Goal: Task Accomplishment & Management: Use online tool/utility

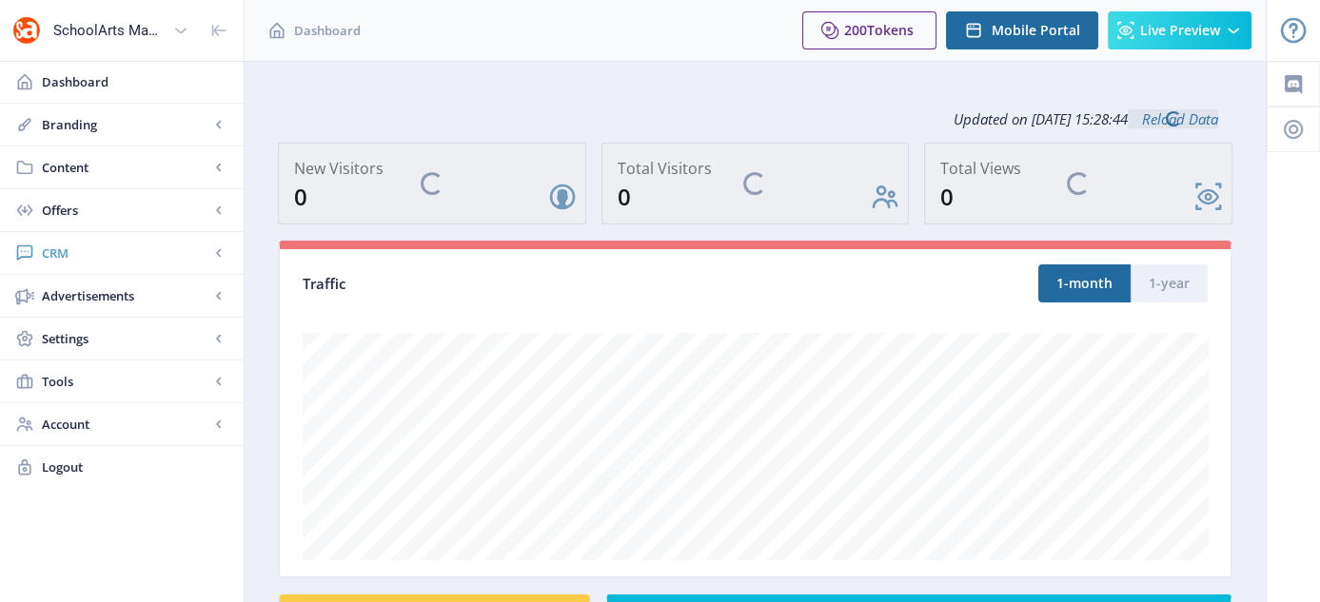
click at [76, 253] on span "CRM" at bounding box center [125, 253] width 167 height 19
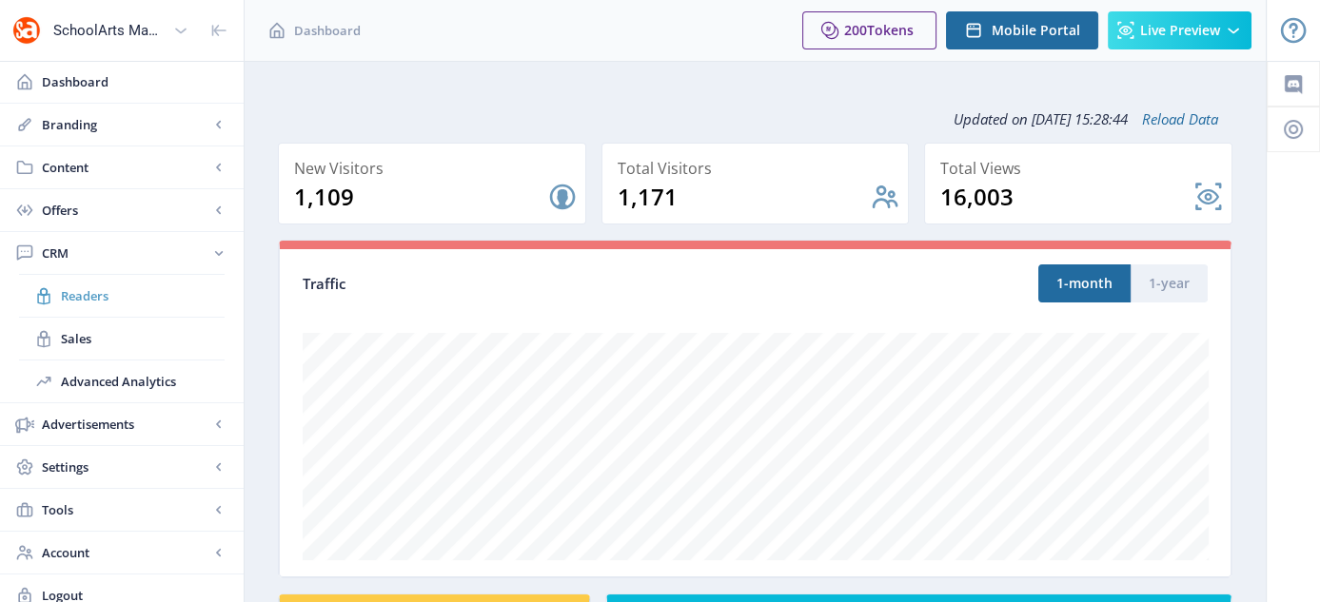
click at [75, 291] on span "Readers" at bounding box center [143, 295] width 164 height 19
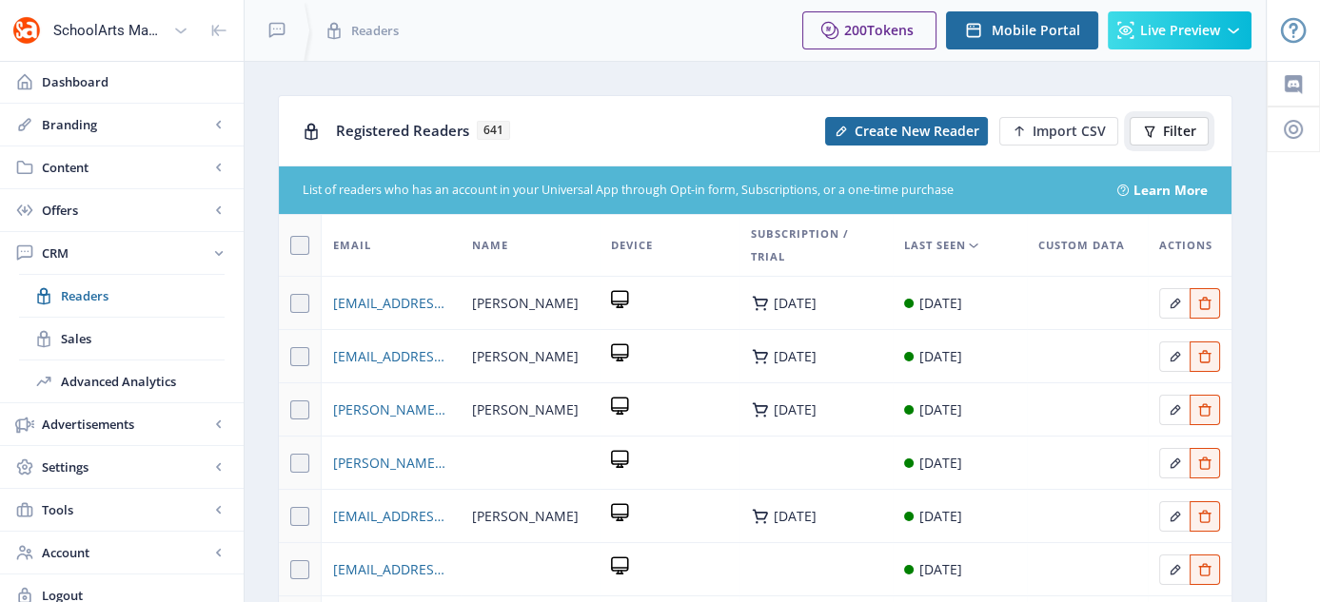
click at [1155, 131] on icon at bounding box center [1149, 131] width 15 height 15
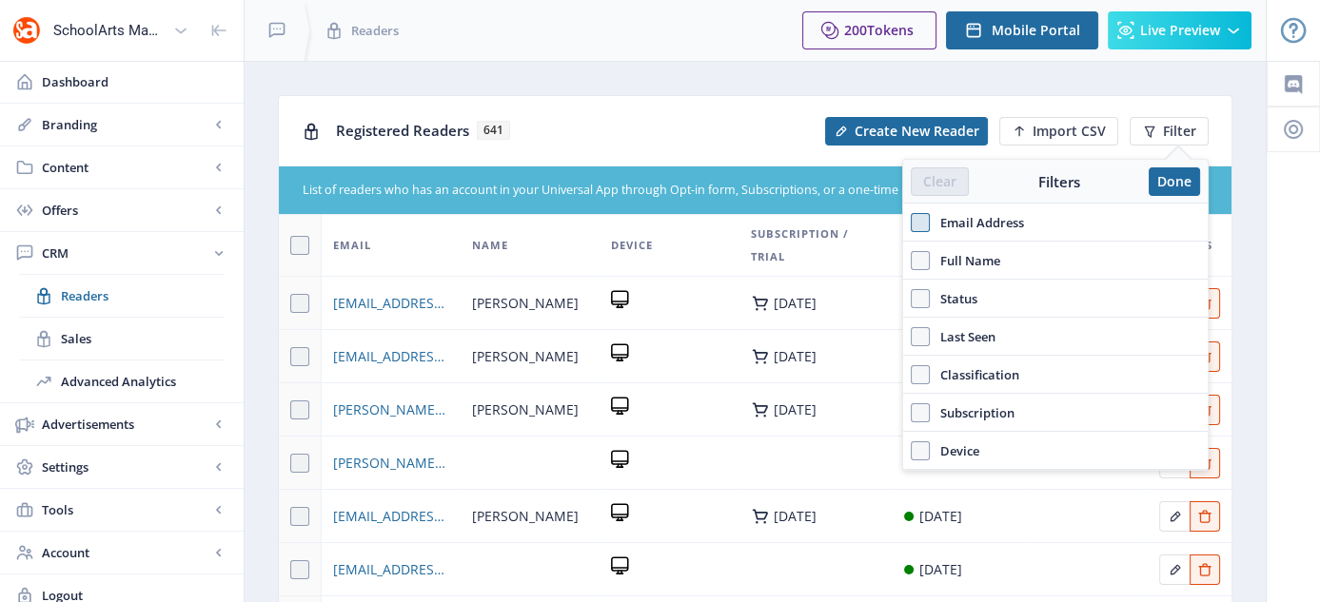
click at [924, 221] on span at bounding box center [920, 222] width 19 height 19
click at [912, 222] on input "Email Address" at bounding box center [911, 222] width 1 height 1
checkbox input "true"
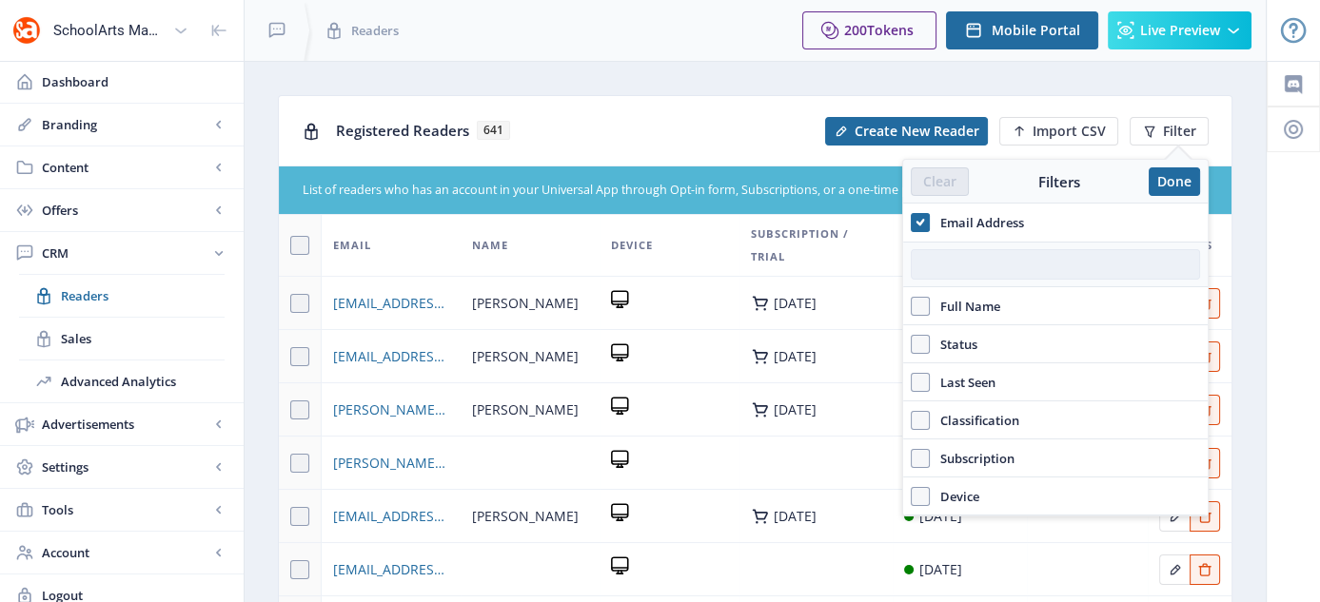
click at [969, 267] on input "text" at bounding box center [1055, 264] width 289 height 30
paste input "BARRETTM@MTVERNON.K12.MO.US"
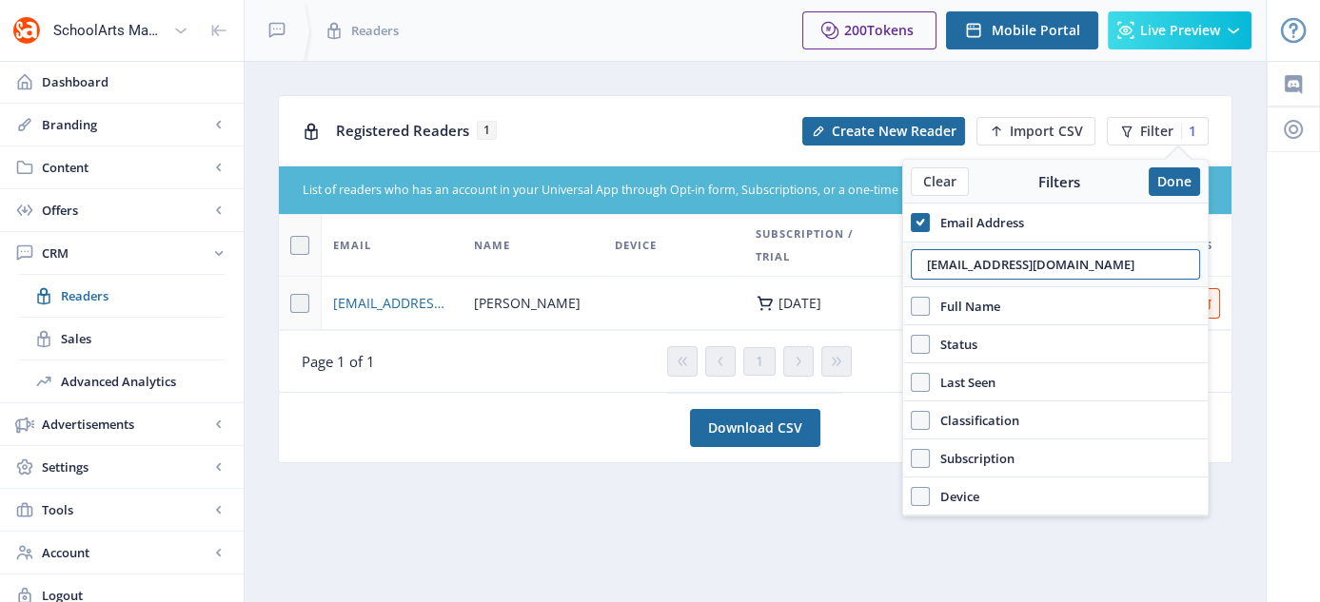
type input "BARRETTM@MTVERNON.K12.MO.US"
click at [672, 249] on div "Device" at bounding box center [674, 245] width 118 height 23
click at [372, 307] on span "BARRETTM@MTVERNON.K12.MO.US" at bounding box center [392, 303] width 118 height 23
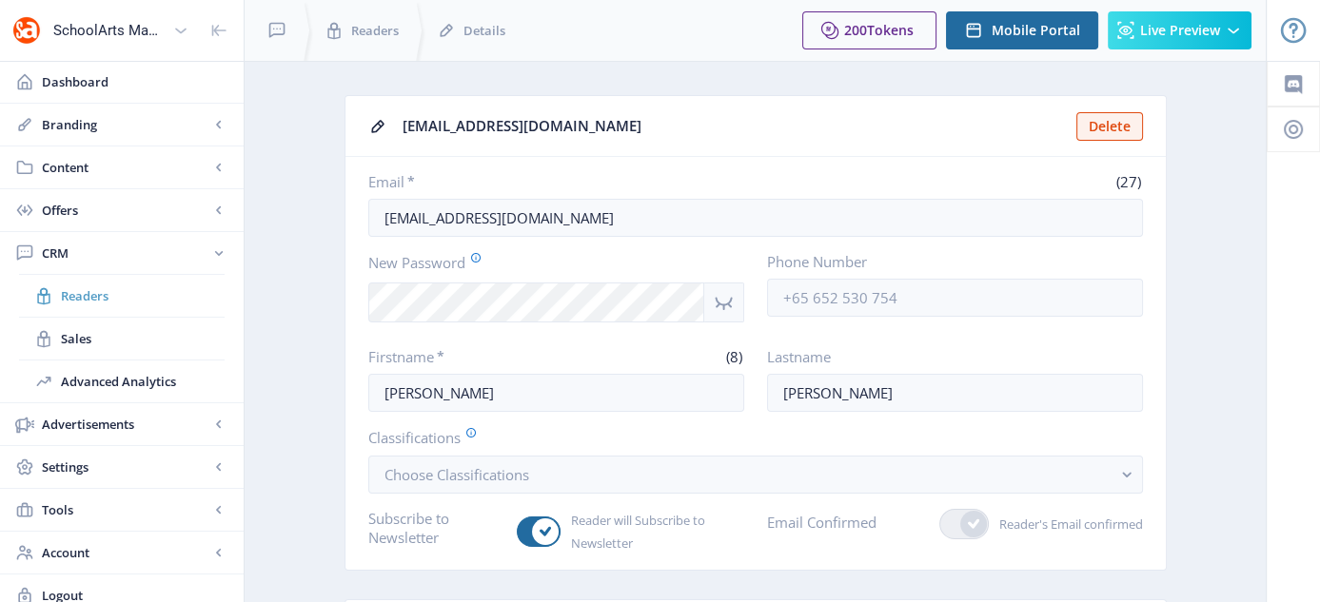
click at [89, 301] on span "Readers" at bounding box center [143, 295] width 164 height 19
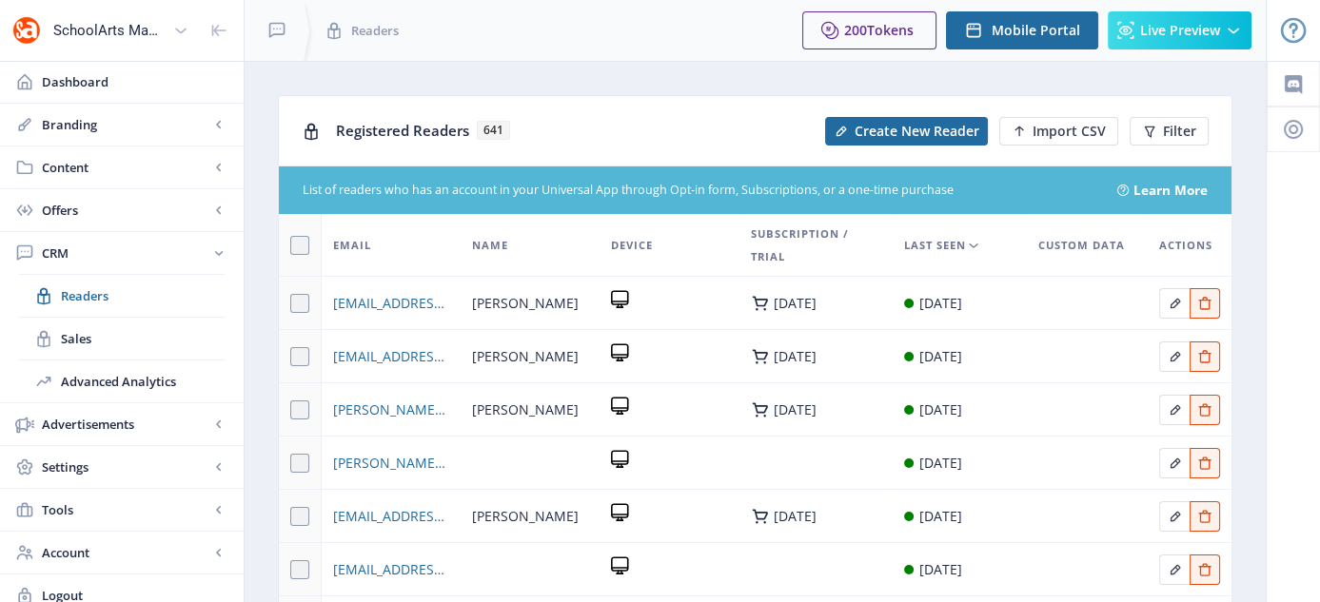
click at [1211, 131] on div "Registered Readers 641 Create New Reader Import CSV Filter" at bounding box center [755, 130] width 953 height 69
click at [1167, 136] on span "Filter" at bounding box center [1179, 131] width 33 height 15
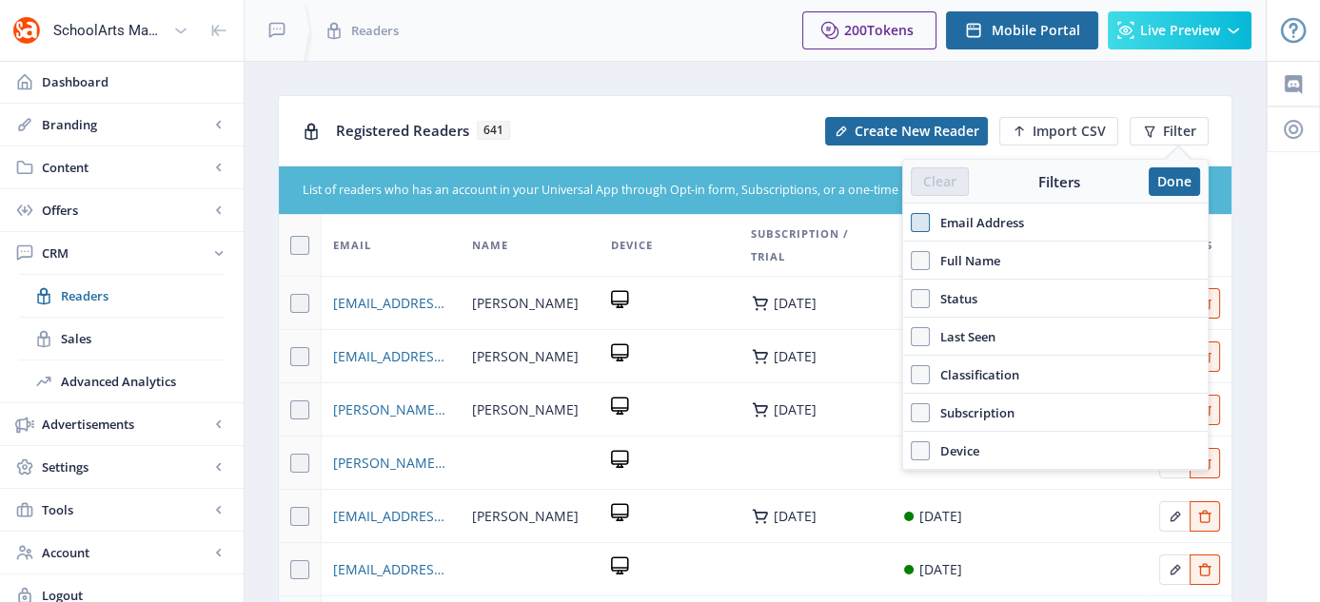
click at [925, 222] on span at bounding box center [920, 222] width 19 height 19
click at [912, 222] on input "Email Address" at bounding box center [911, 222] width 1 height 1
checkbox input "true"
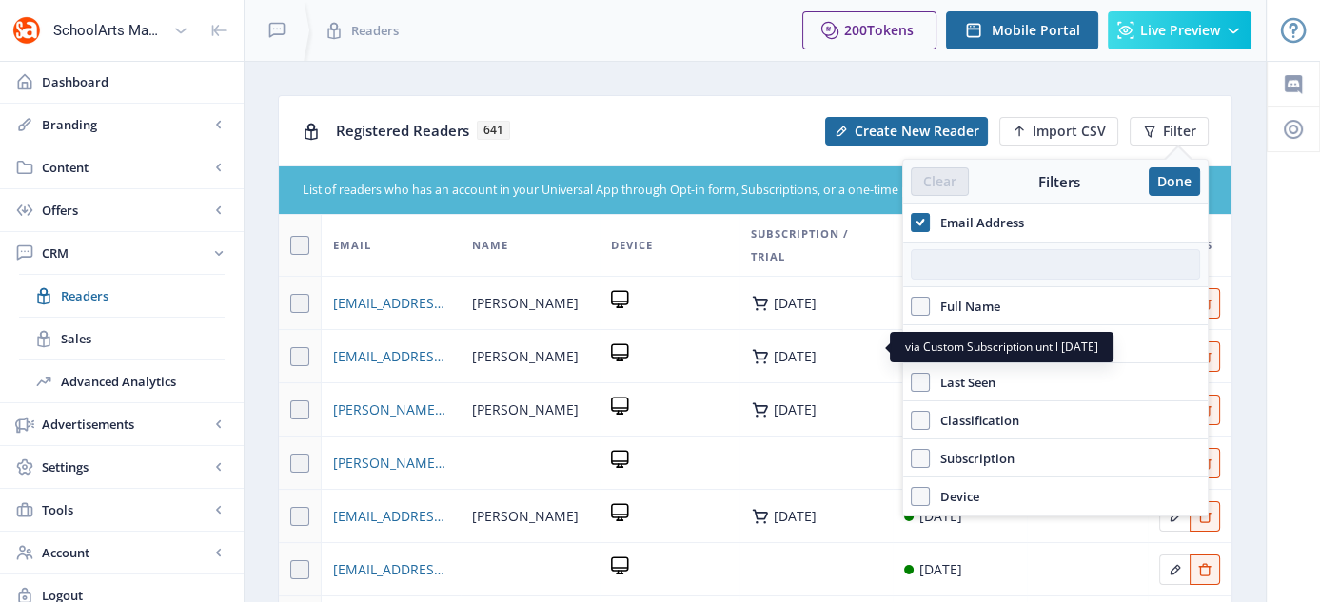
click at [945, 275] on input "text" at bounding box center [1055, 264] width 289 height 30
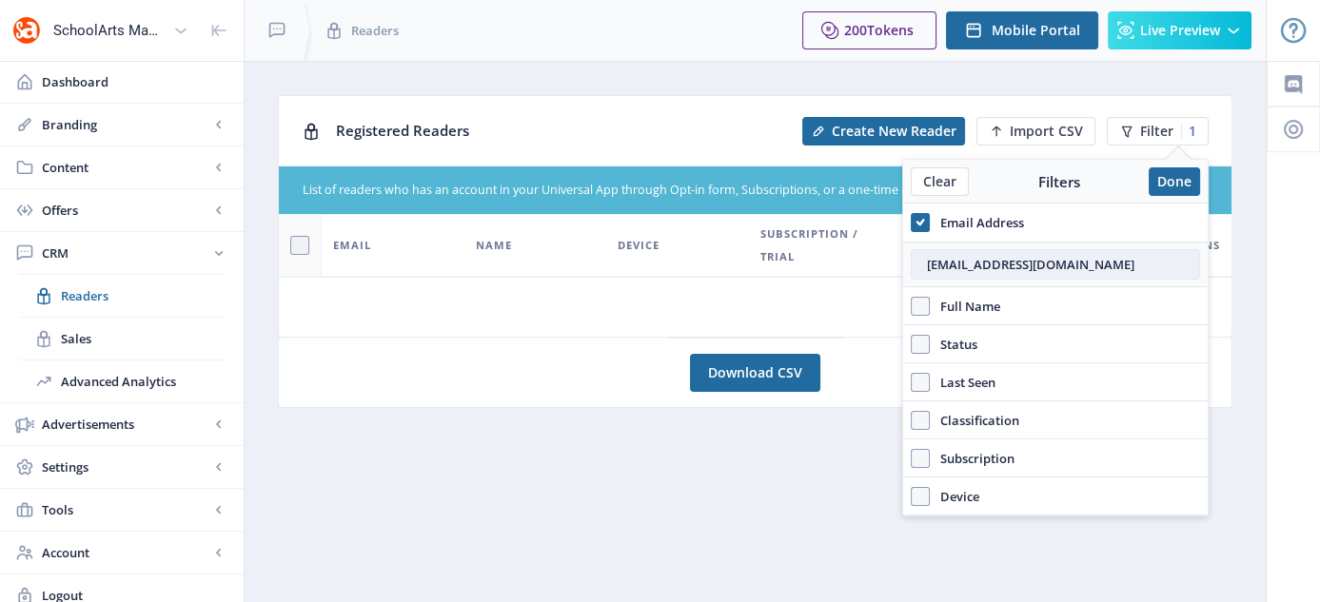
type input "p00315171@houstonisd.org"
click at [1162, 183] on button "Done" at bounding box center [1174, 181] width 51 height 29
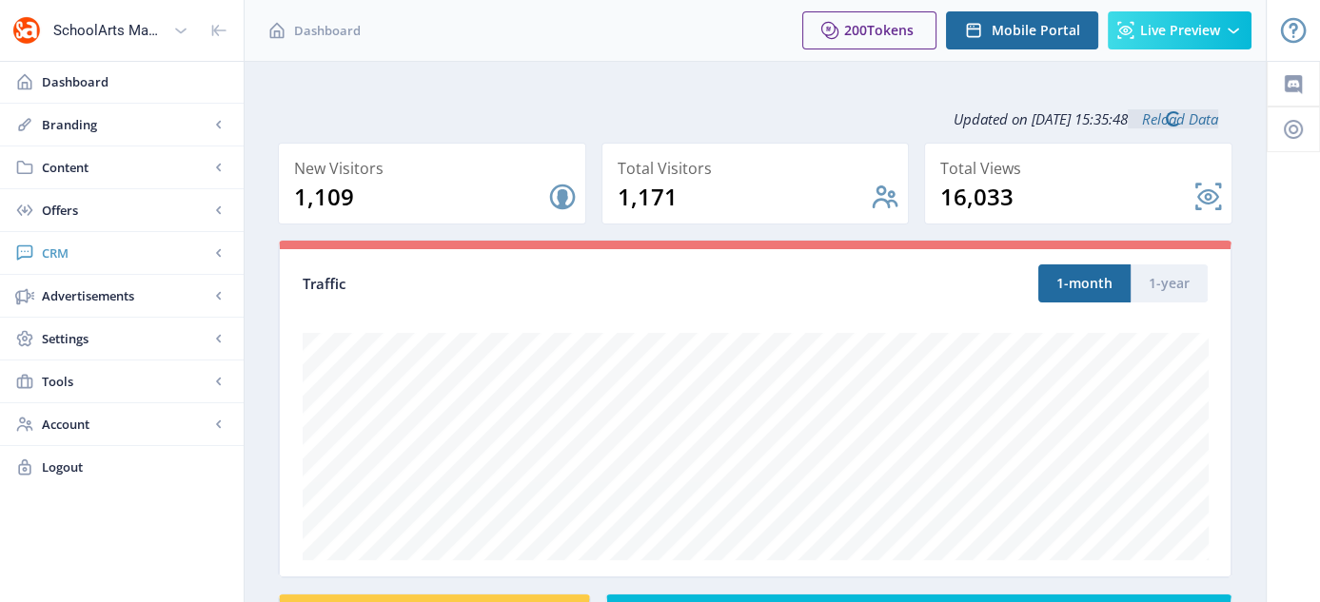
click at [61, 240] on link "CRM" at bounding box center [122, 253] width 244 height 42
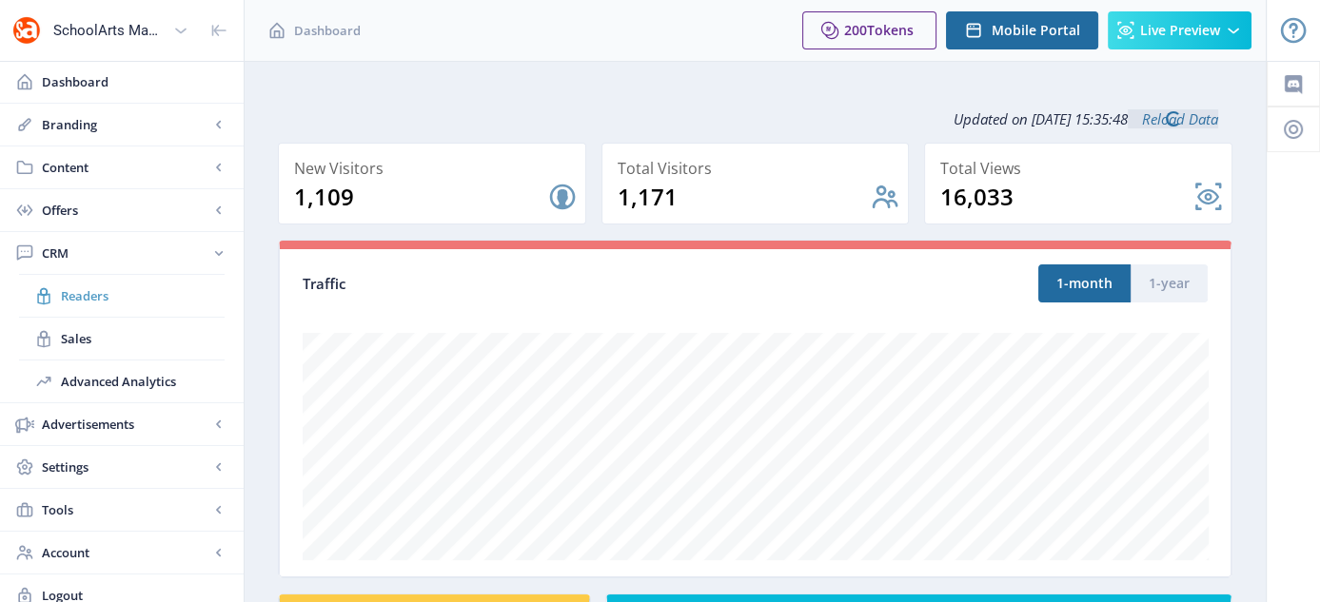
click at [62, 293] on span "Readers" at bounding box center [143, 295] width 164 height 19
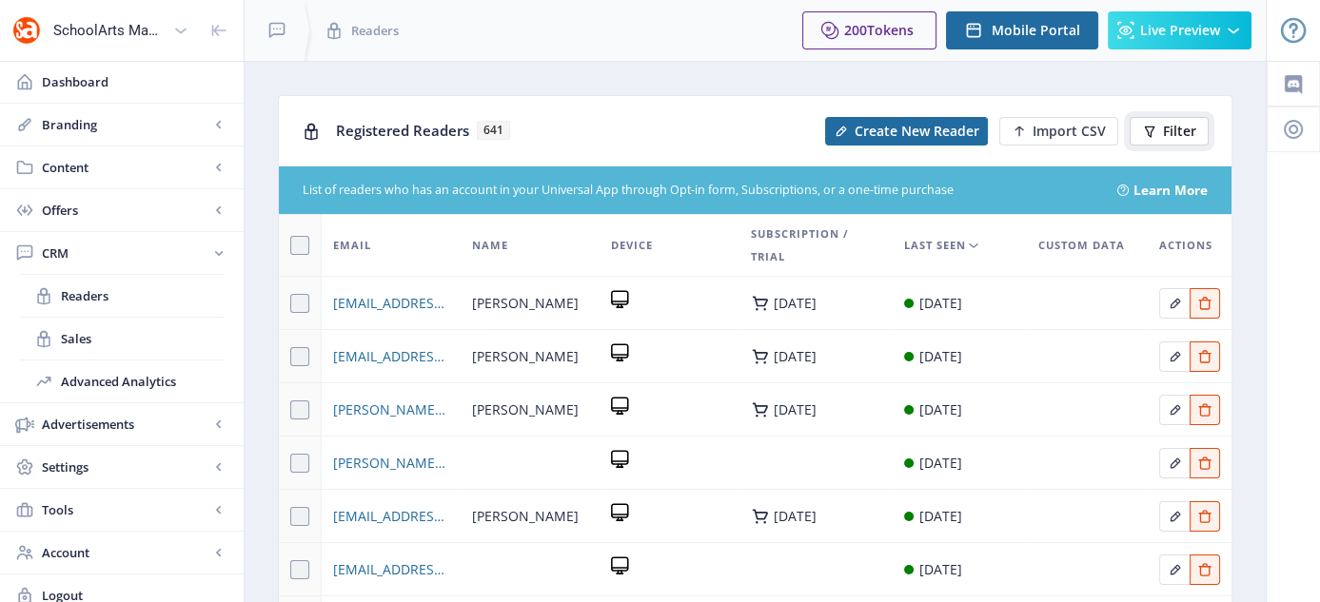
click at [1157, 121] on button "Filter" at bounding box center [1169, 131] width 79 height 29
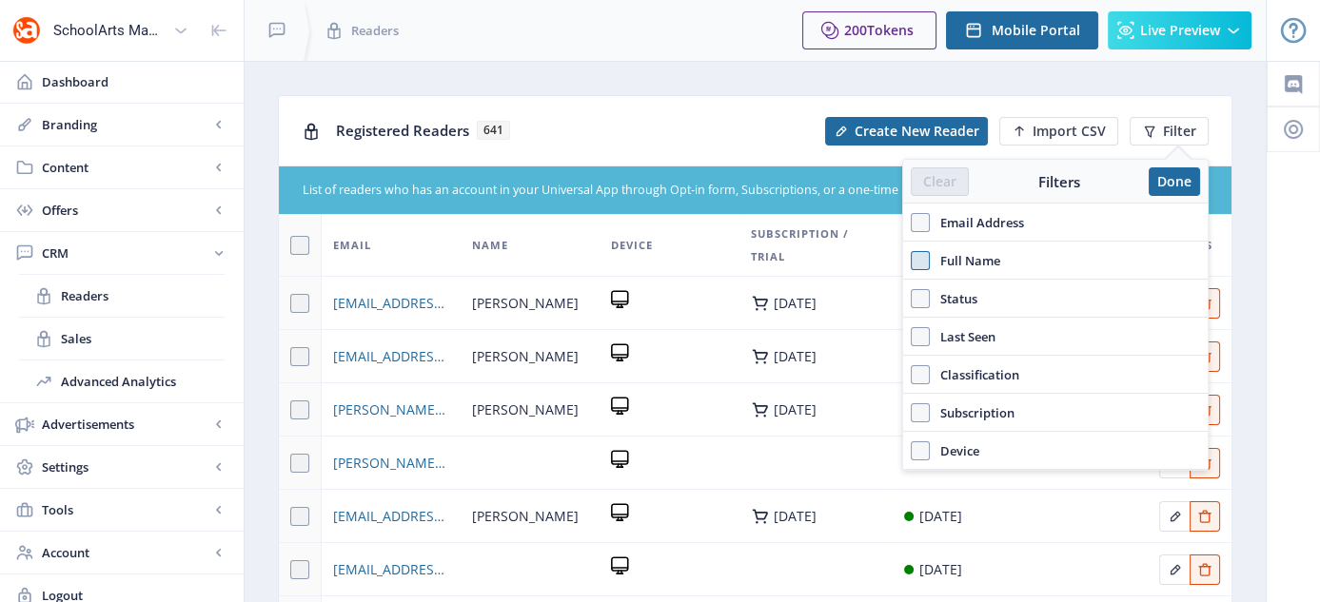
click at [918, 259] on span at bounding box center [920, 260] width 19 height 19
click at [912, 260] on input "Full Name" at bounding box center [911, 260] width 1 height 1
checkbox input "true"
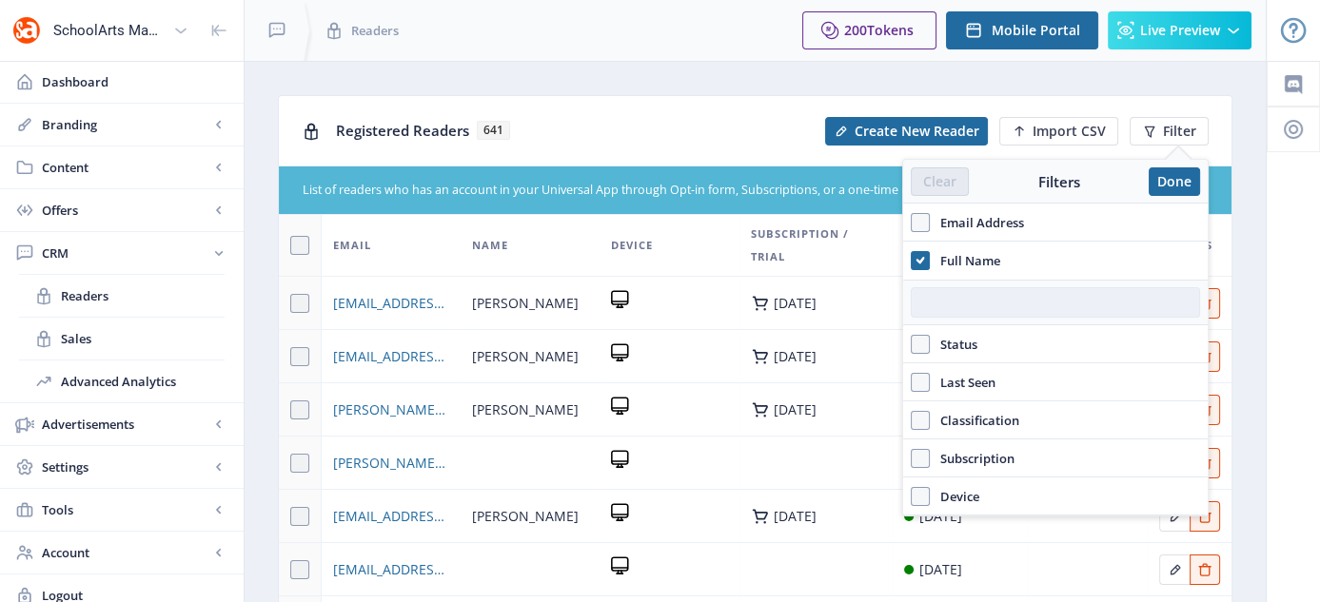
click at [979, 299] on input "text" at bounding box center [1055, 302] width 289 height 30
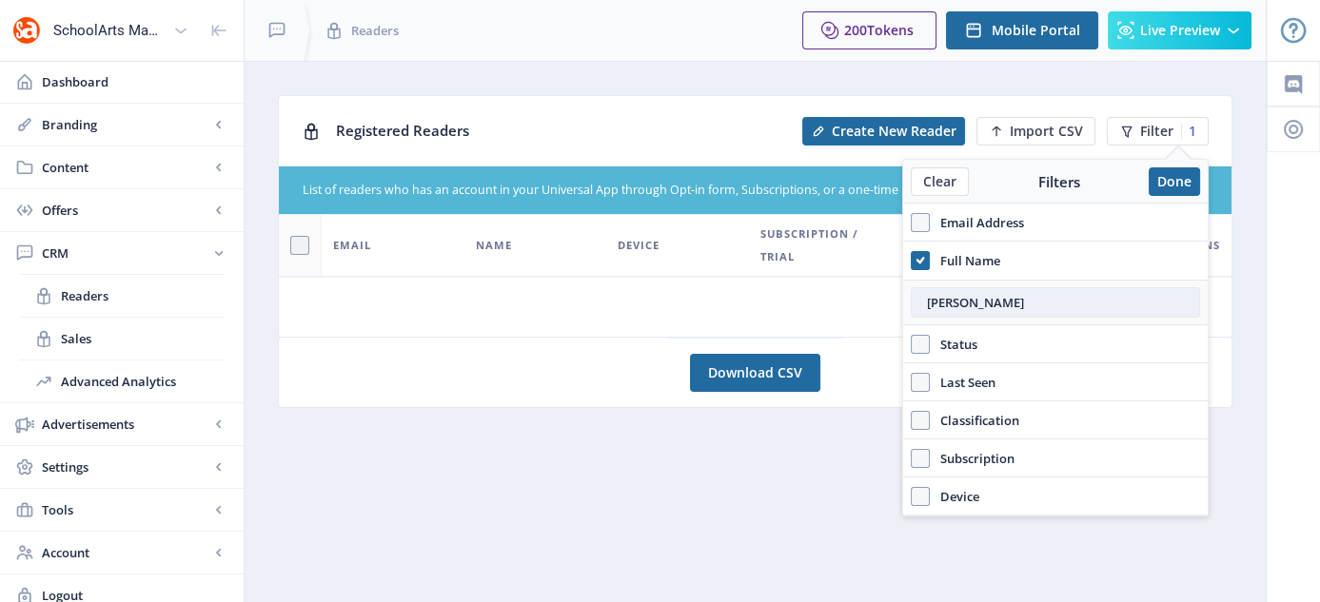
type input "charlton miller"
click at [1178, 185] on button "Done" at bounding box center [1174, 181] width 51 height 29
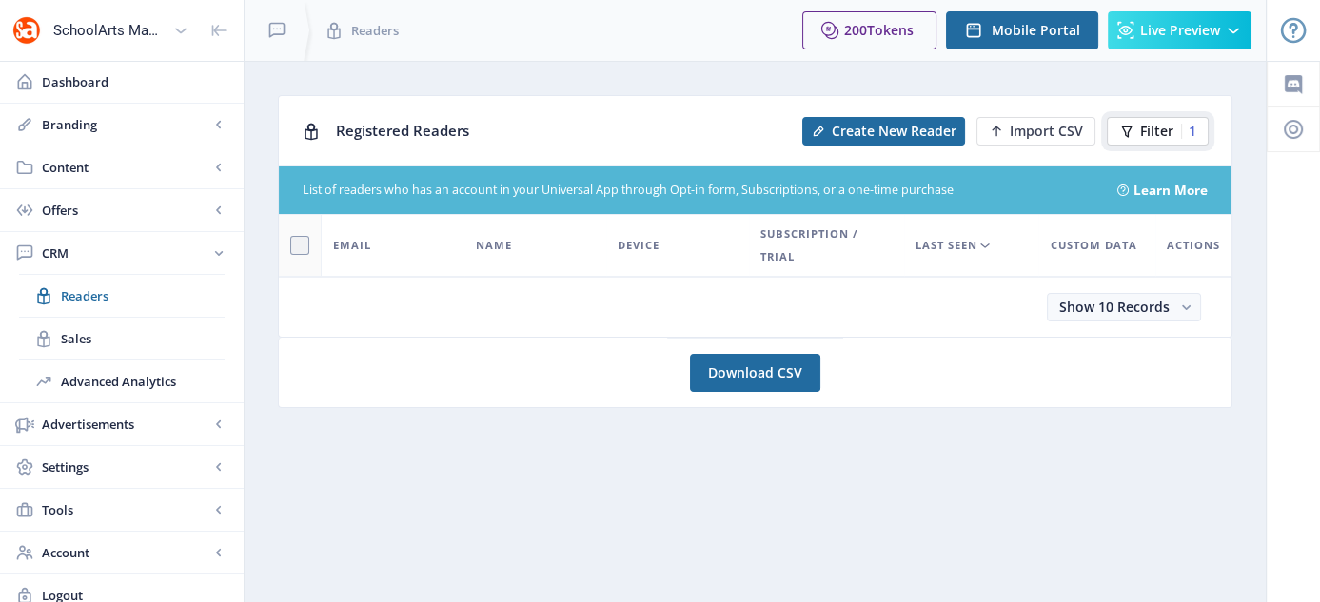
click at [1137, 138] on button "Filter 1" at bounding box center [1158, 131] width 102 height 29
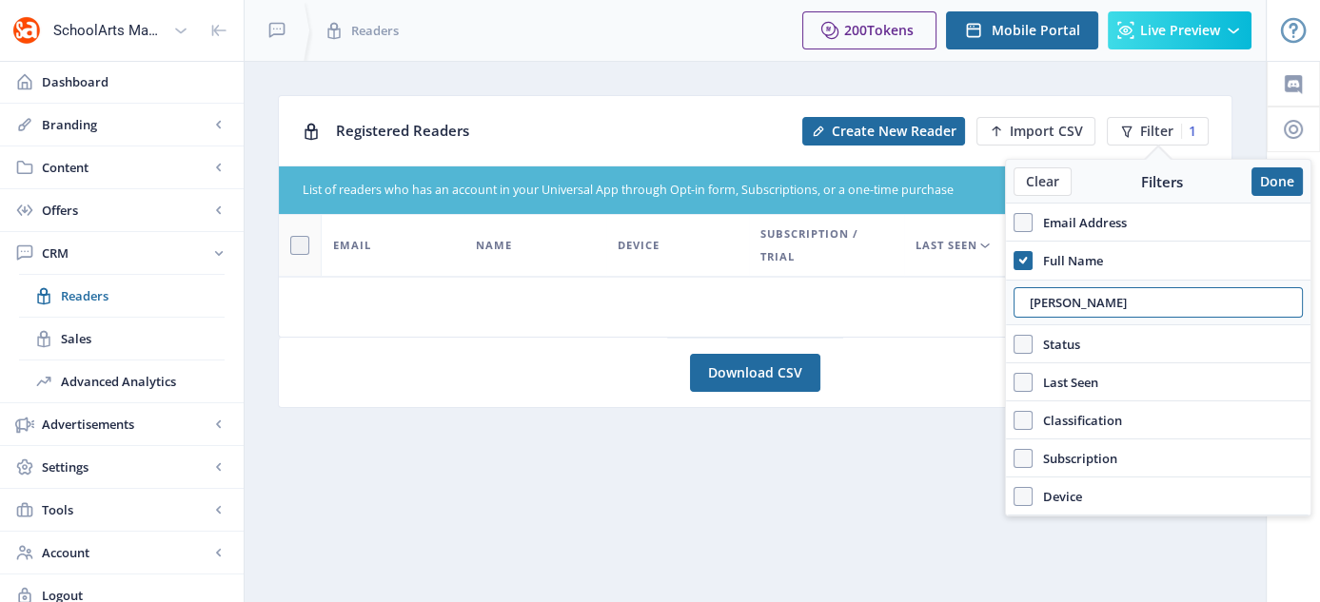
drag, startPoint x: 1137, startPoint y: 301, endPoint x: 985, endPoint y: 318, distance: 153.2
click at [985, 318] on nb-layout "SchoolArts Magazine Dashboard Branding App Appearance Brand Brief Pages SEO Web…" at bounding box center [660, 308] width 1320 height 617
type input "nan williams"
click at [1019, 264] on icon at bounding box center [1023, 260] width 9 height 19
click at [1014, 261] on input "Full Name" at bounding box center [1014, 260] width 1 height 1
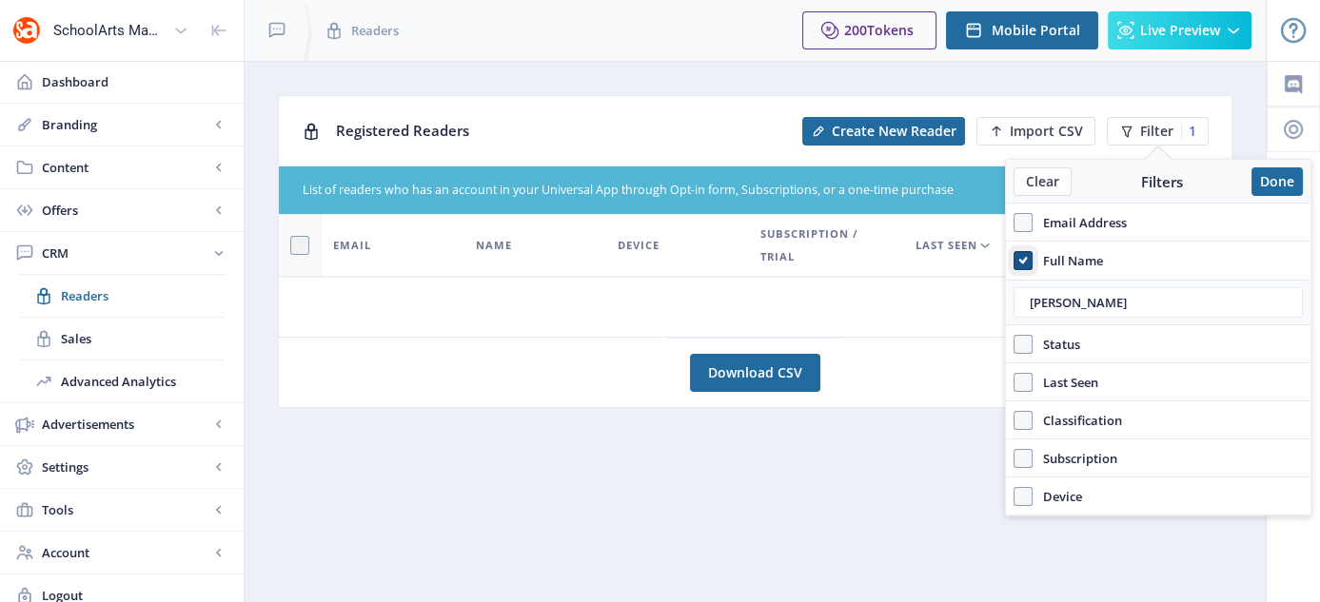
checkbox input "false"
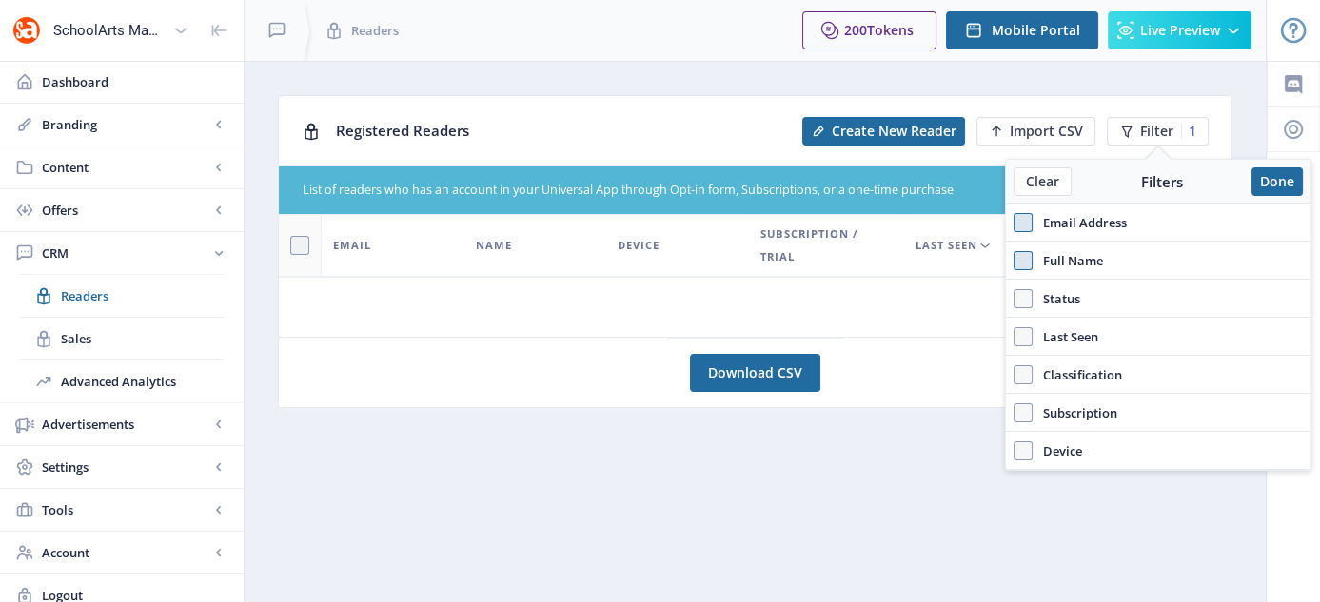
click at [1020, 226] on span at bounding box center [1023, 222] width 19 height 19
click at [1014, 223] on input "Email Address" at bounding box center [1014, 222] width 1 height 1
checkbox input "true"
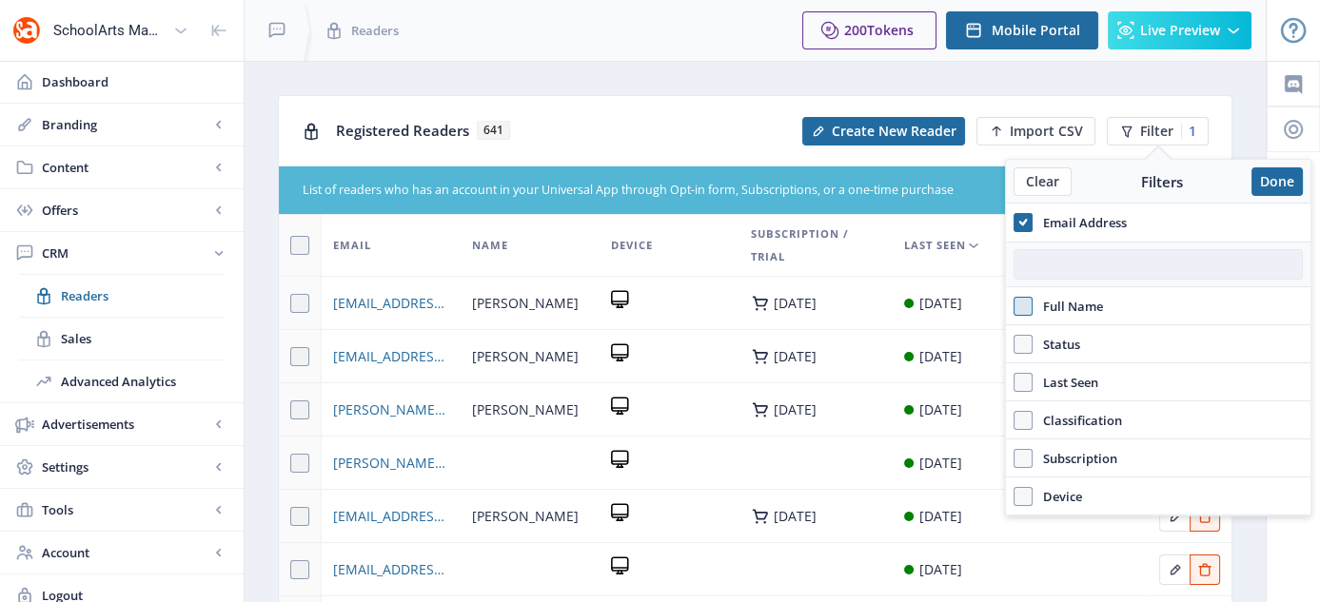
click at [1038, 267] on input "text" at bounding box center [1158, 264] width 289 height 30
paste input "nanpwilliams8@gmail.com"
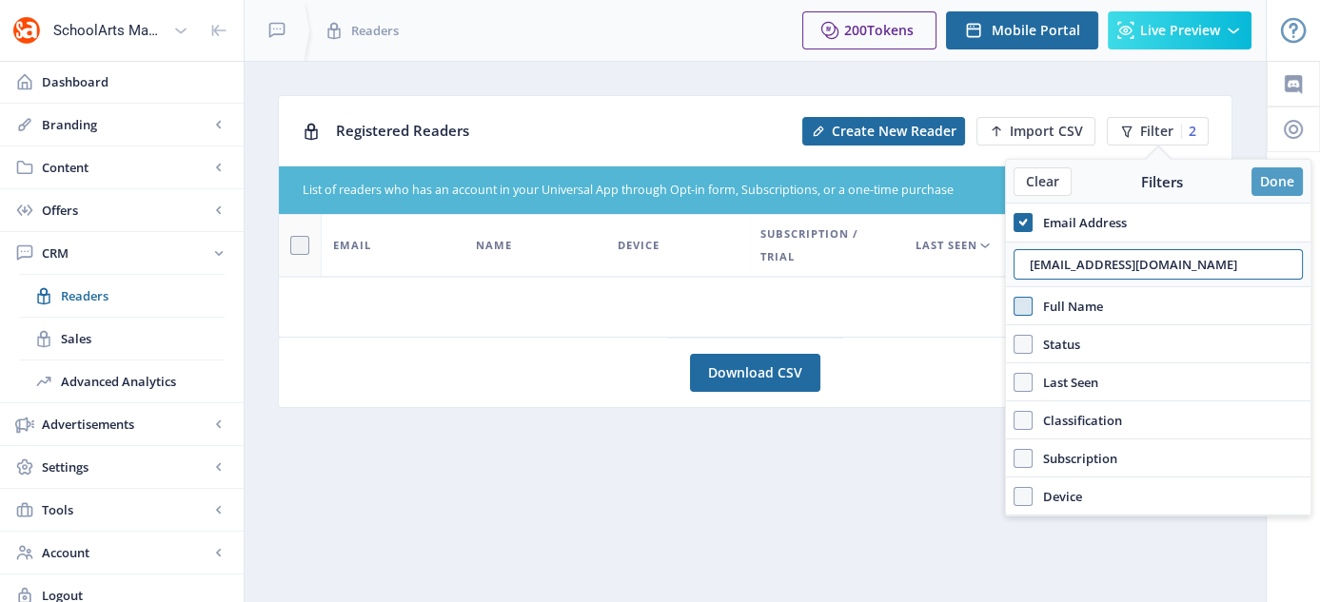
type input "nanpwilliams8@gmail.com"
click at [1270, 175] on button "Done" at bounding box center [1276, 181] width 51 height 29
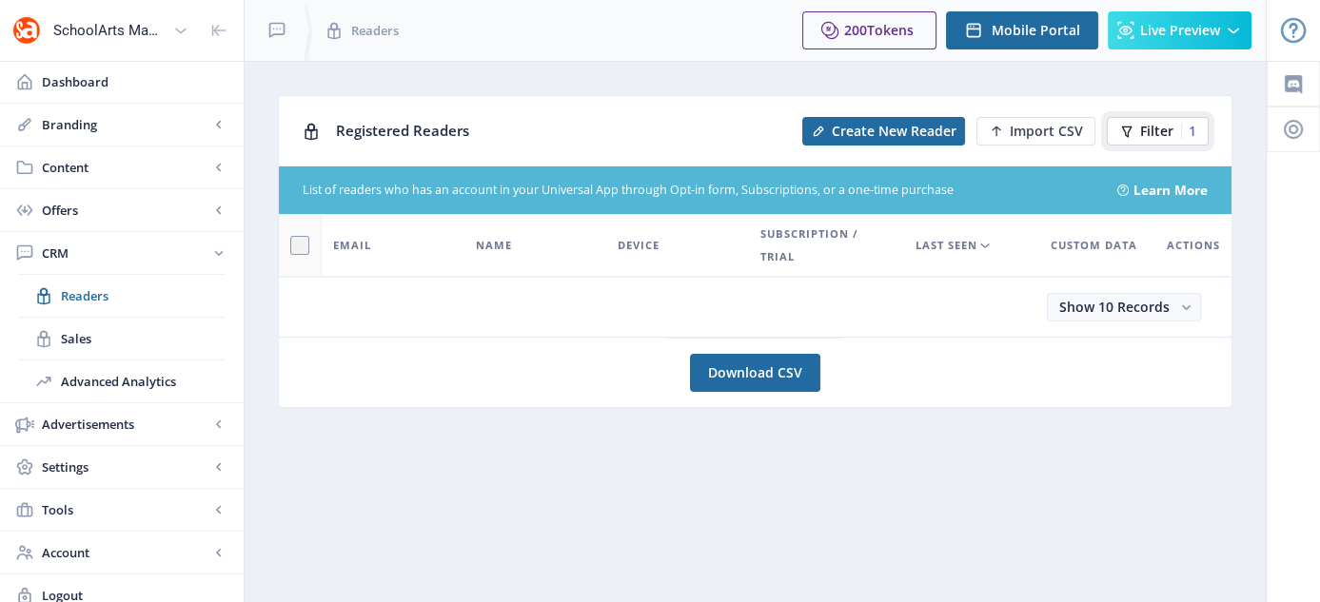
click at [1150, 127] on span "Filter" at bounding box center [1156, 131] width 33 height 15
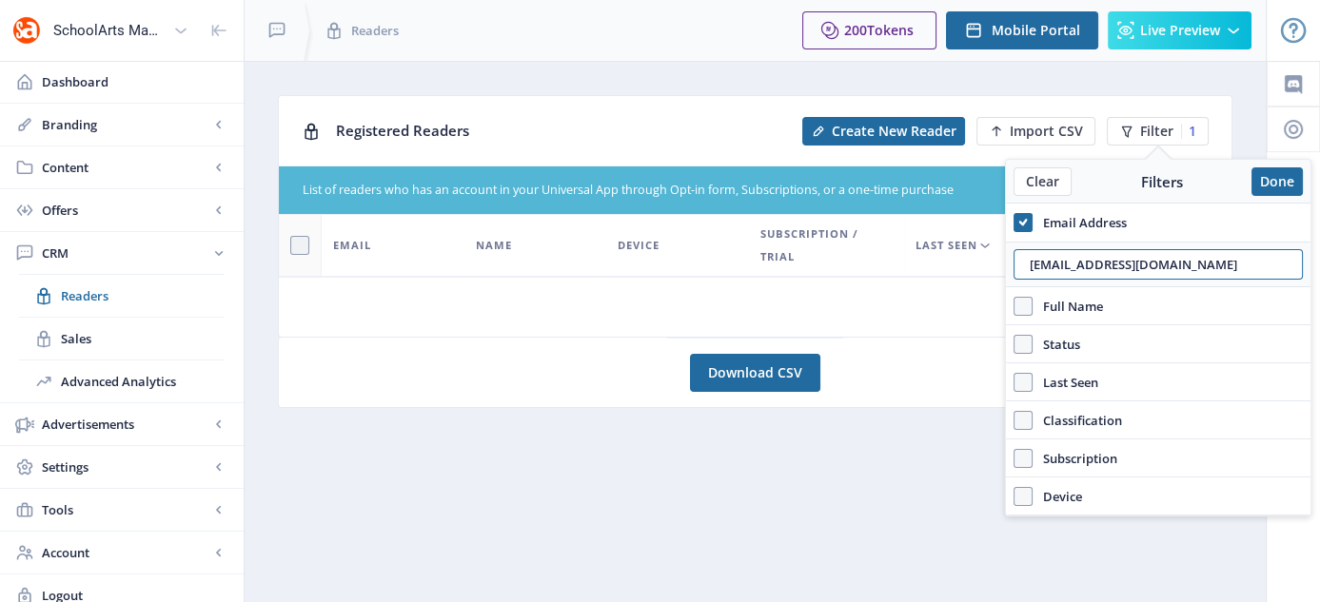
drag, startPoint x: 1200, startPoint y: 273, endPoint x: 995, endPoint y: 314, distance: 208.7
click at [995, 314] on nb-layout "SchoolArts Magazine Dashboard Branding App Appearance Brand Brief Pages SEO Web…" at bounding box center [660, 308] width 1320 height 617
paste input "christinerozdilsky@yahoo"
type input "christinerozdilsky@yahoo.com"
click at [1270, 187] on button "Done" at bounding box center [1276, 181] width 51 height 29
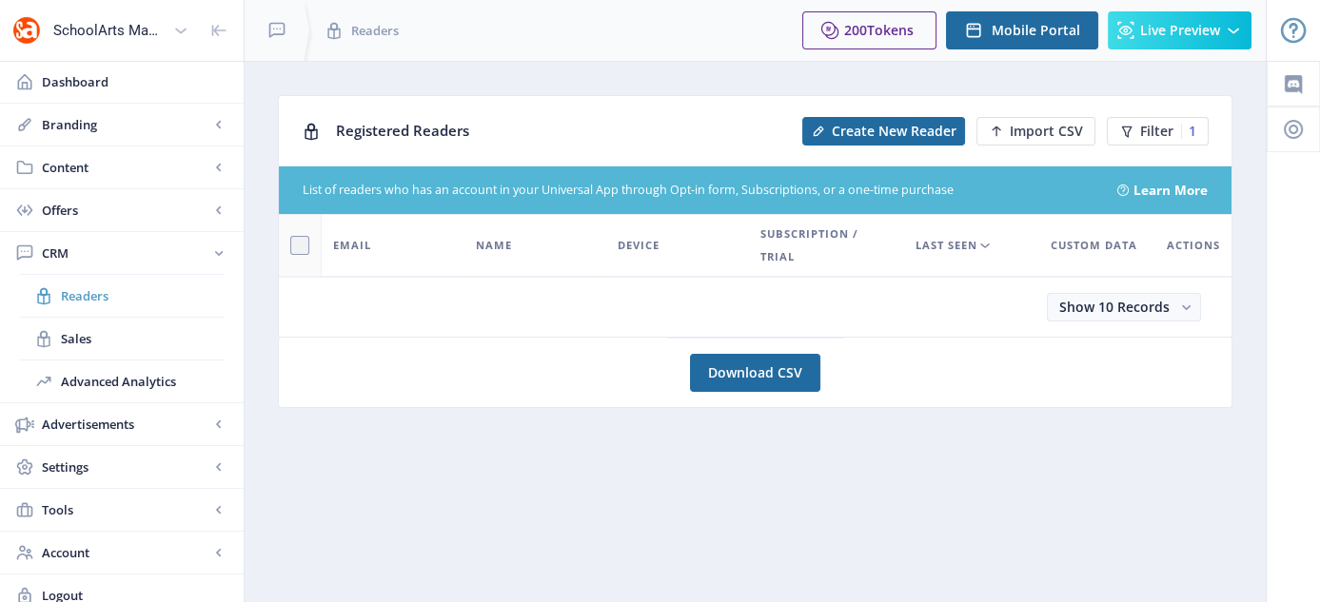
click at [72, 304] on span "Readers" at bounding box center [143, 295] width 164 height 19
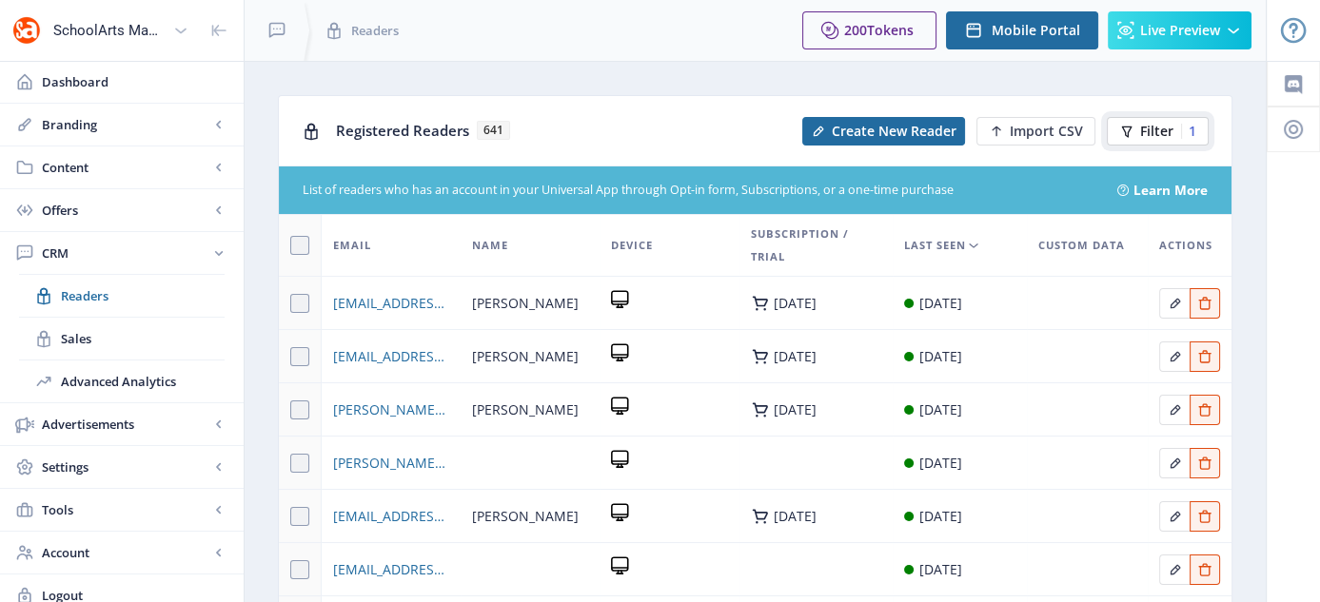
click at [1140, 125] on span "Filter" at bounding box center [1156, 131] width 33 height 15
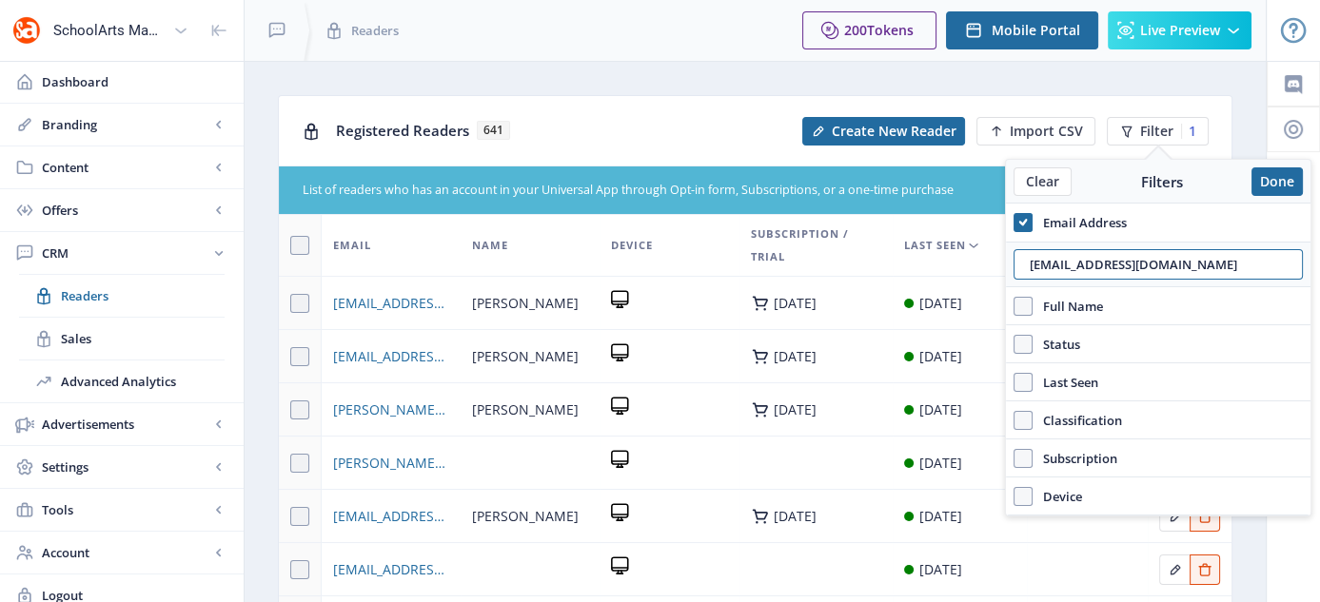
drag, startPoint x: 1230, startPoint y: 260, endPoint x: 1001, endPoint y: 293, distance: 230.8
click at [1001, 293] on nb-layout "SchoolArts Magazine Dashboard Branding App Appearance Brand Brief Pages SEO Web…" at bounding box center [660, 502] width 1320 height 1004
click at [1211, 261] on input "christinerozdilsky@yahoo.com" at bounding box center [1158, 264] width 289 height 30
drag, startPoint x: 1211, startPoint y: 261, endPoint x: 1036, endPoint y: 291, distance: 177.7
click at [1036, 291] on div "Email Address christinerozdilsky@yahoo.com Full Name Status Account Active Last…" at bounding box center [1158, 360] width 305 height 312
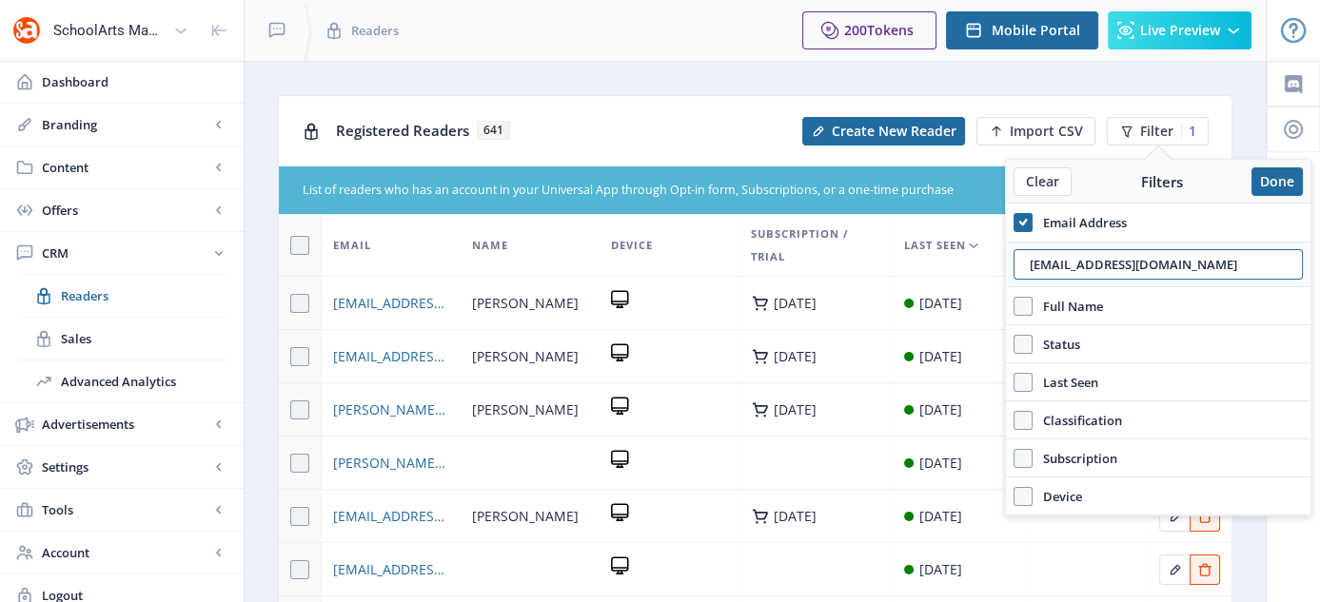
paste input "annemorrison@me"
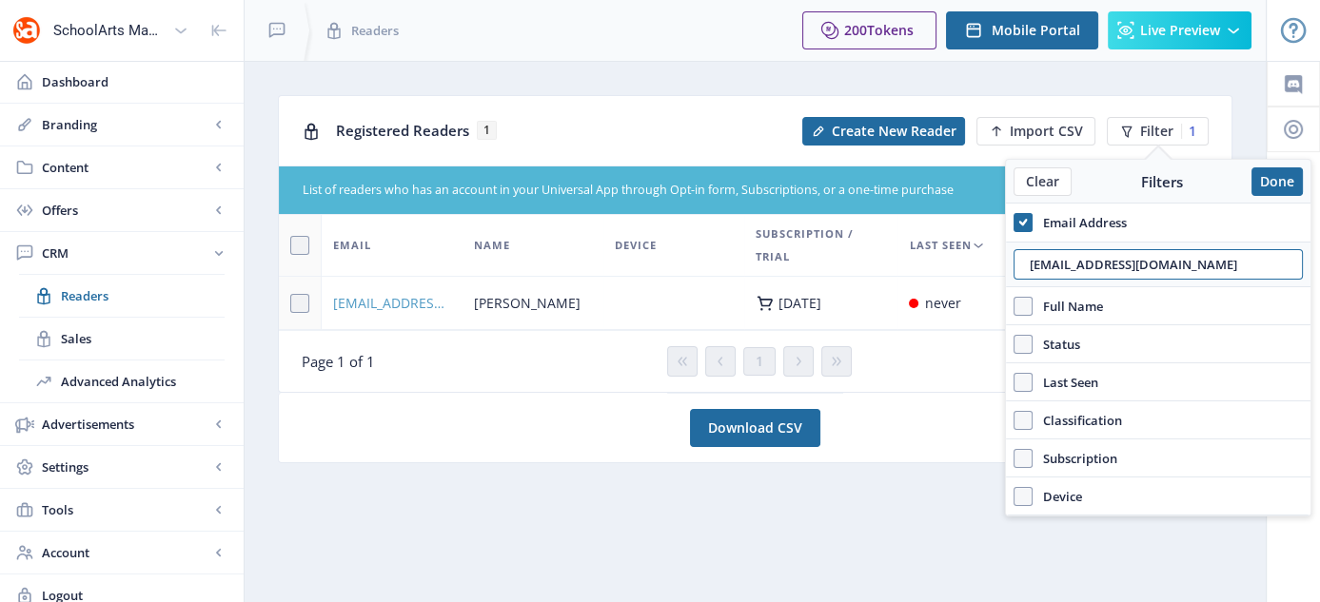
type input "annemorrison@me.com"
click at [408, 304] on span "annemorrison@me.com" at bounding box center [392, 303] width 118 height 23
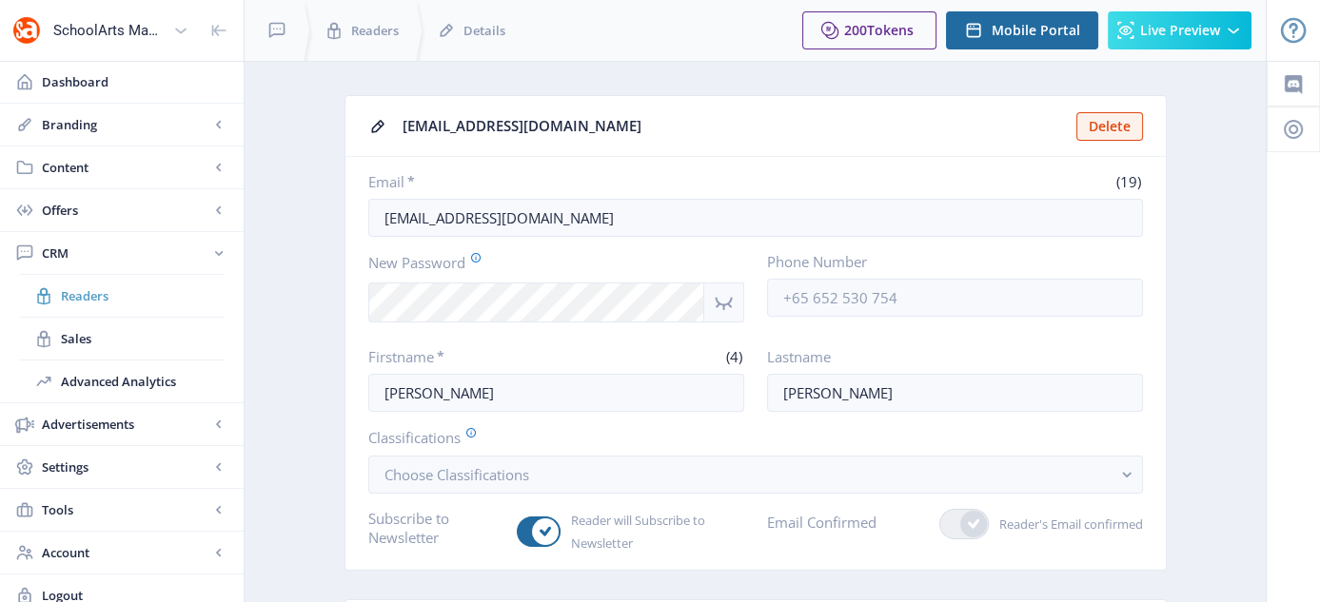
click at [77, 308] on link "Readers" at bounding box center [122, 296] width 206 height 42
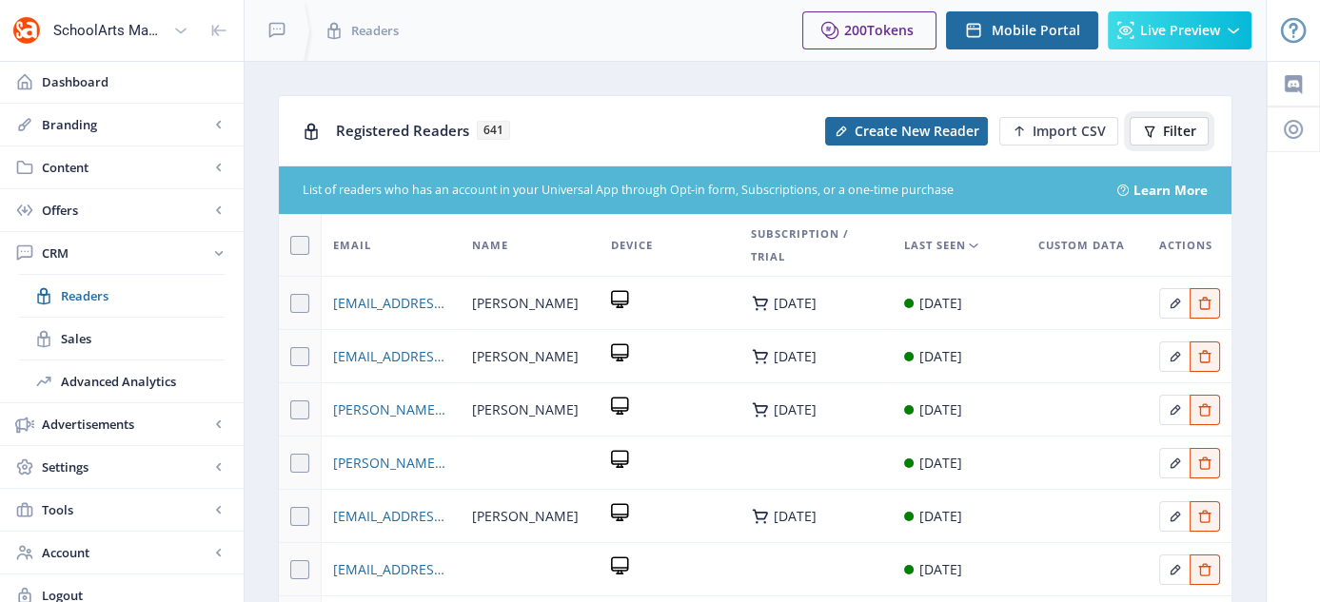
click at [1150, 117] on button "Filter" at bounding box center [1169, 131] width 79 height 29
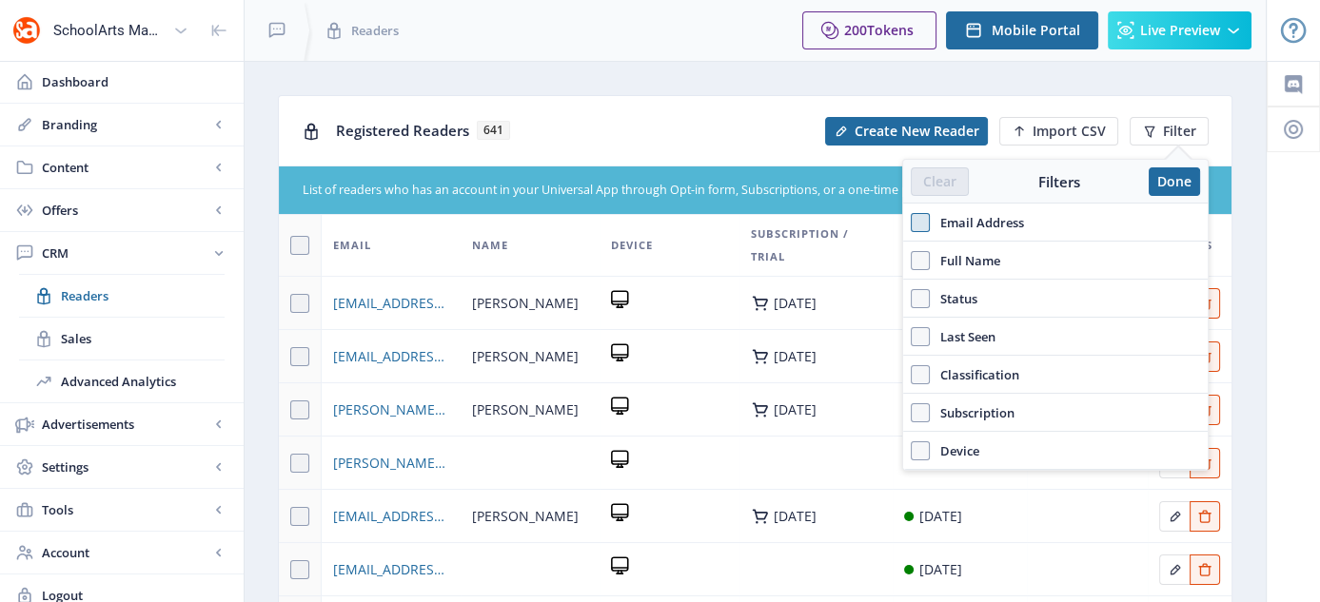
click at [928, 223] on span at bounding box center [920, 222] width 19 height 19
click at [912, 223] on input "Email Address" at bounding box center [911, 222] width 1 height 1
checkbox input "true"
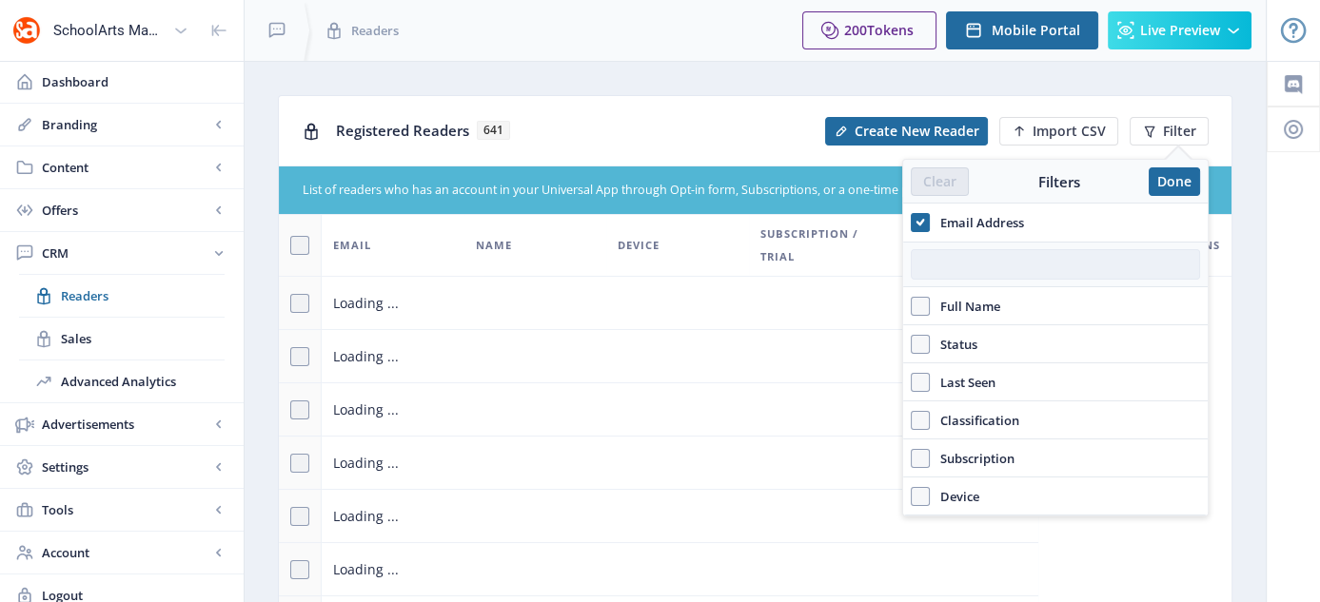
click at [990, 258] on input "text" at bounding box center [1055, 264] width 289 height 30
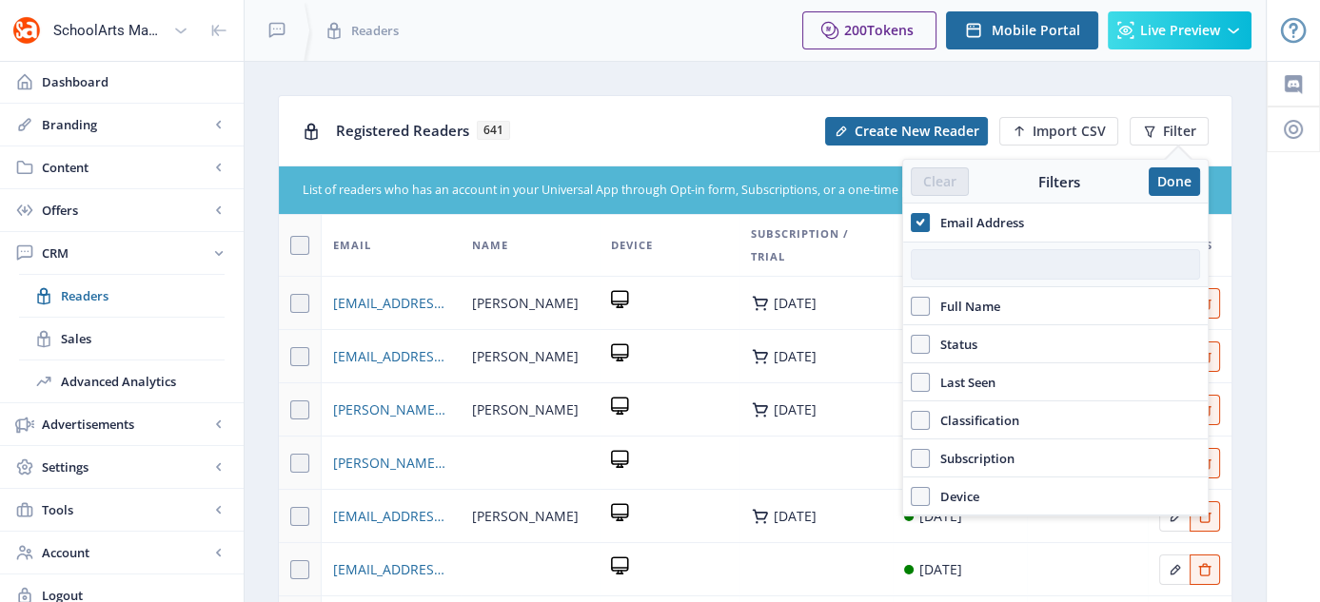
paste input "achernyak@cjds.org"
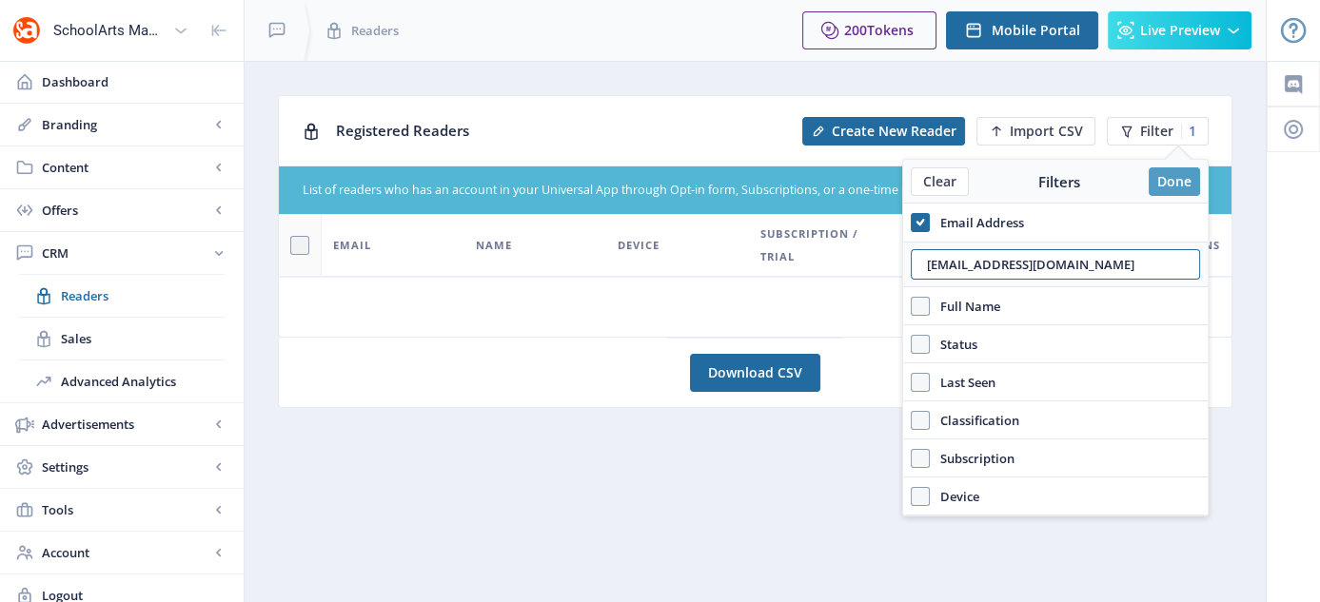
type input "achernyak@cjds.org"
click at [1179, 190] on button "Done" at bounding box center [1174, 181] width 51 height 29
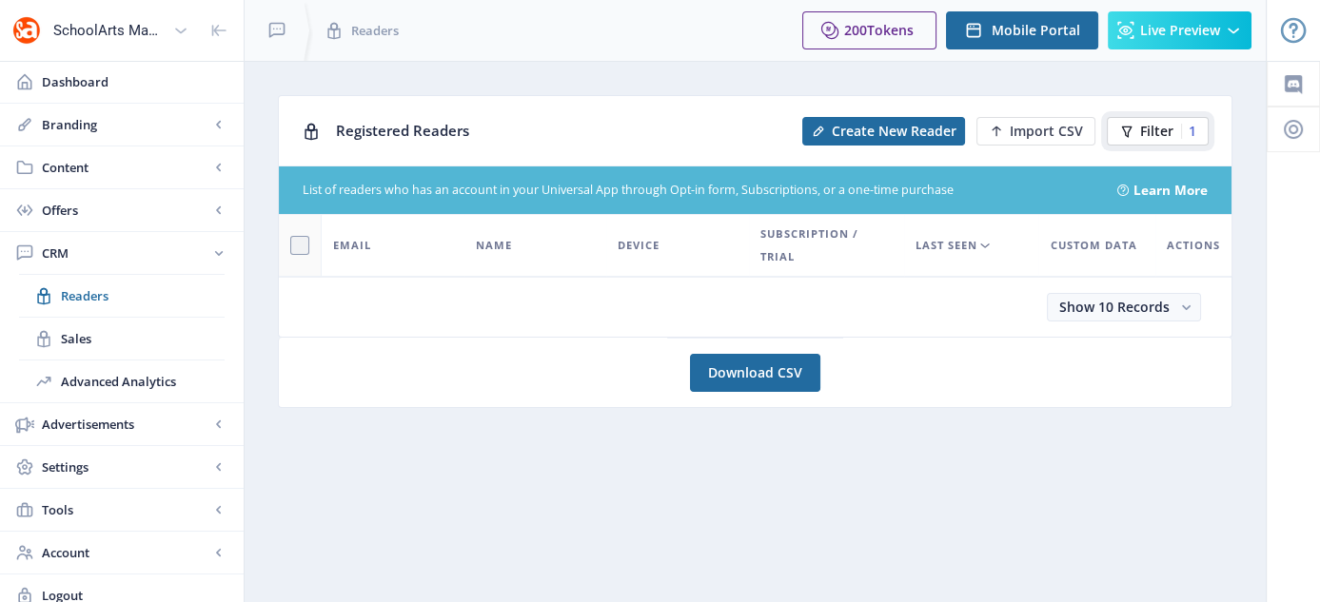
click at [1134, 121] on button "Filter 1" at bounding box center [1158, 131] width 102 height 29
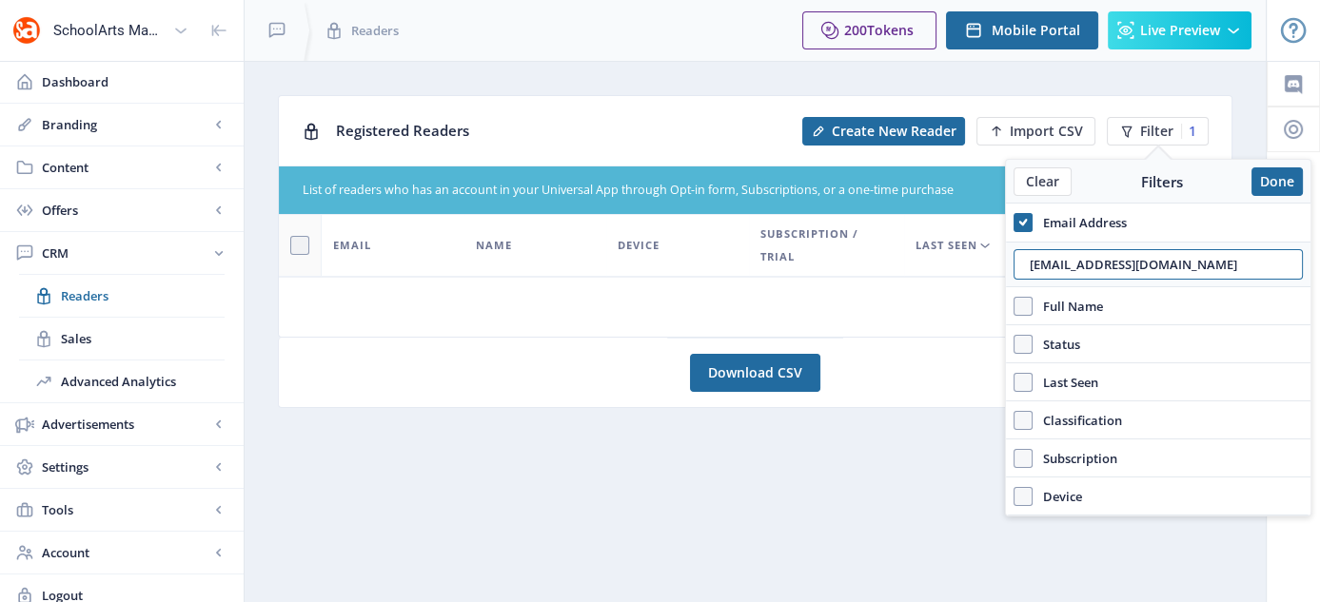
drag, startPoint x: 1148, startPoint y: 259, endPoint x: 1008, endPoint y: 272, distance: 140.5
click at [1008, 272] on div "achernyak@cjds.org" at bounding box center [1158, 265] width 305 height 46
type input "wendy.english@polk-fl.net"
click at [1287, 187] on button "Done" at bounding box center [1276, 181] width 51 height 29
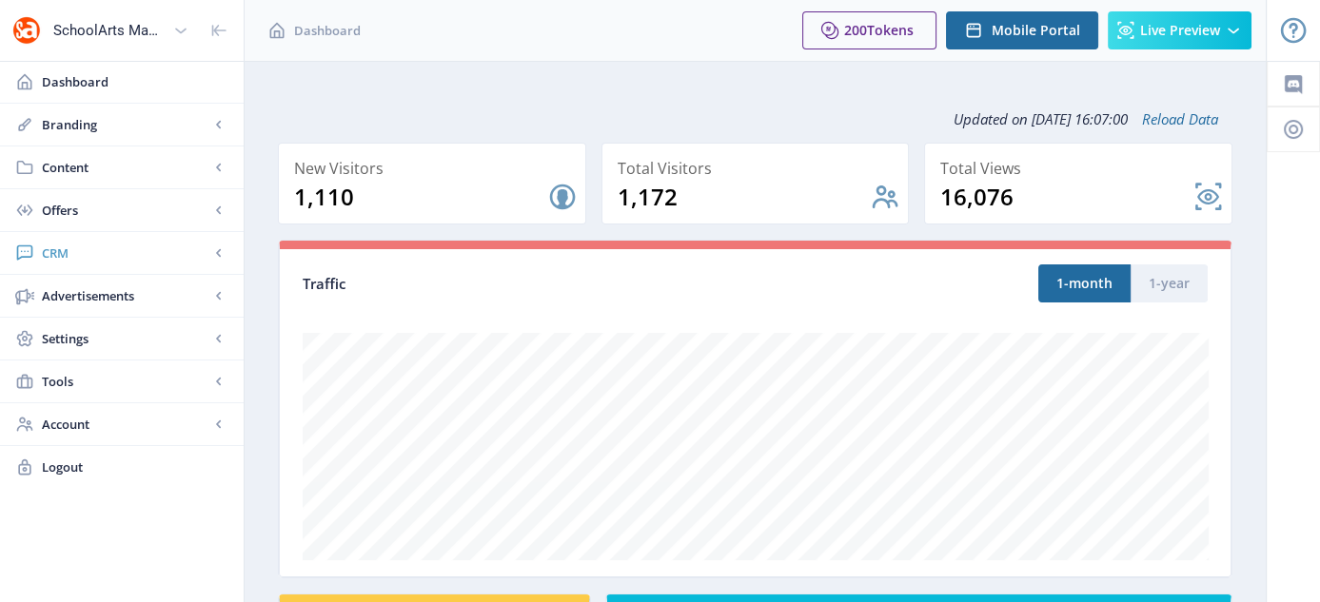
click at [61, 257] on span "CRM" at bounding box center [125, 253] width 167 height 19
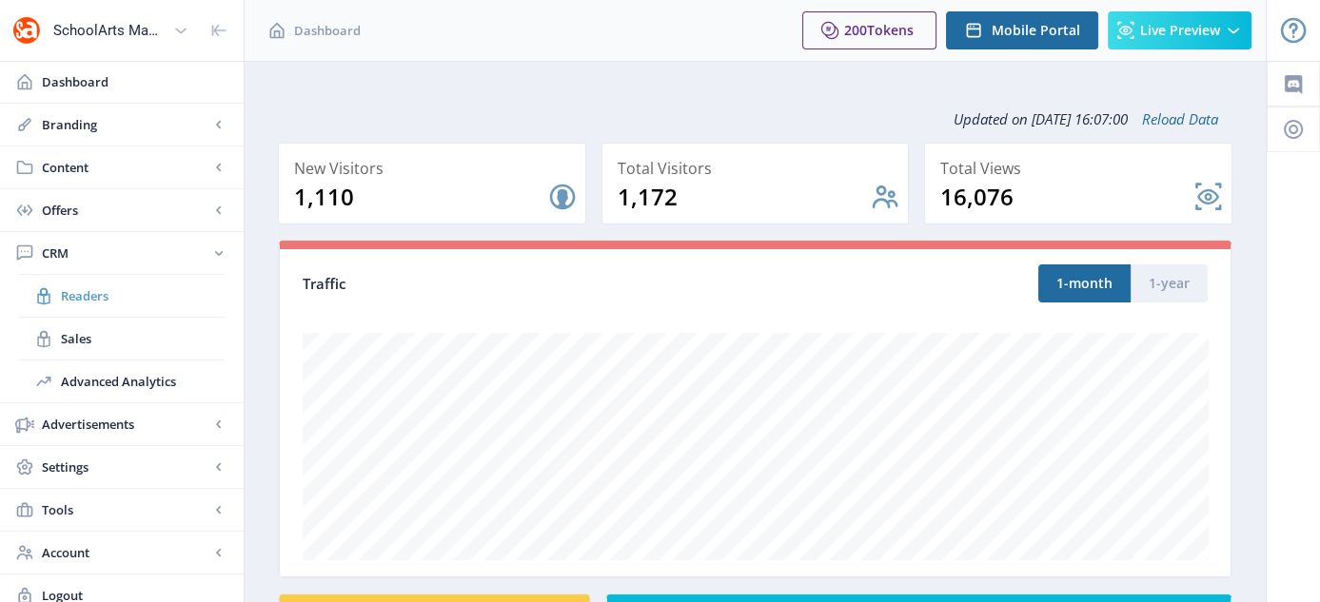
click at [108, 298] on span "Readers" at bounding box center [143, 295] width 164 height 19
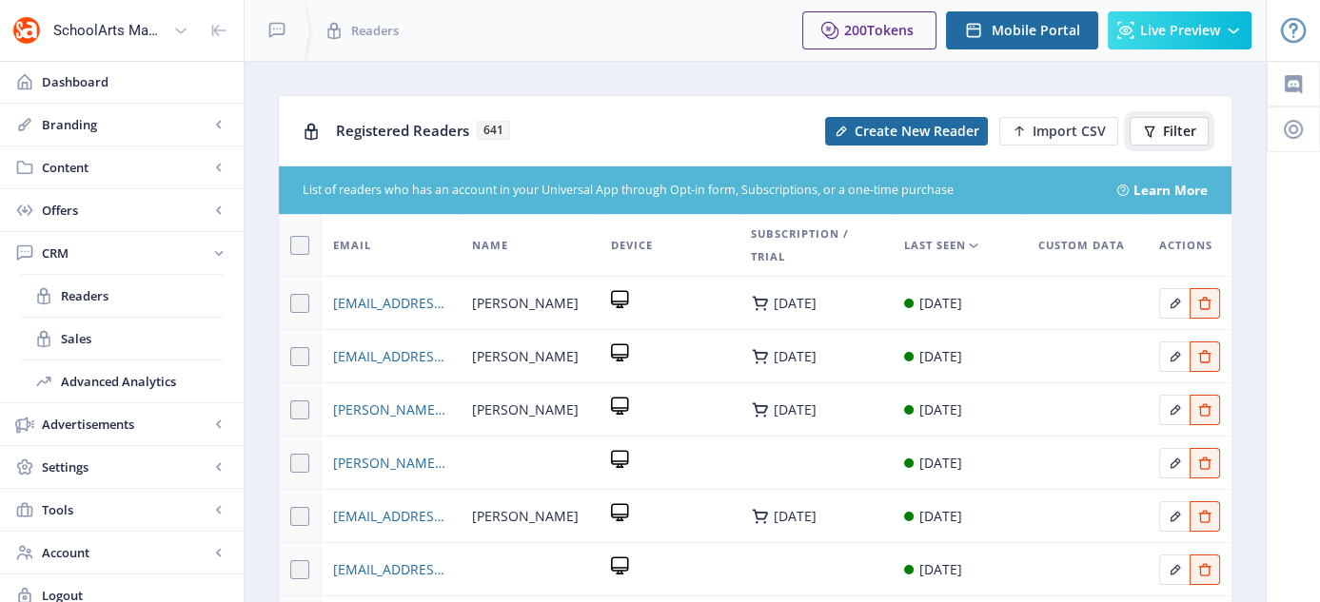
click at [1152, 132] on icon at bounding box center [1149, 131] width 15 height 15
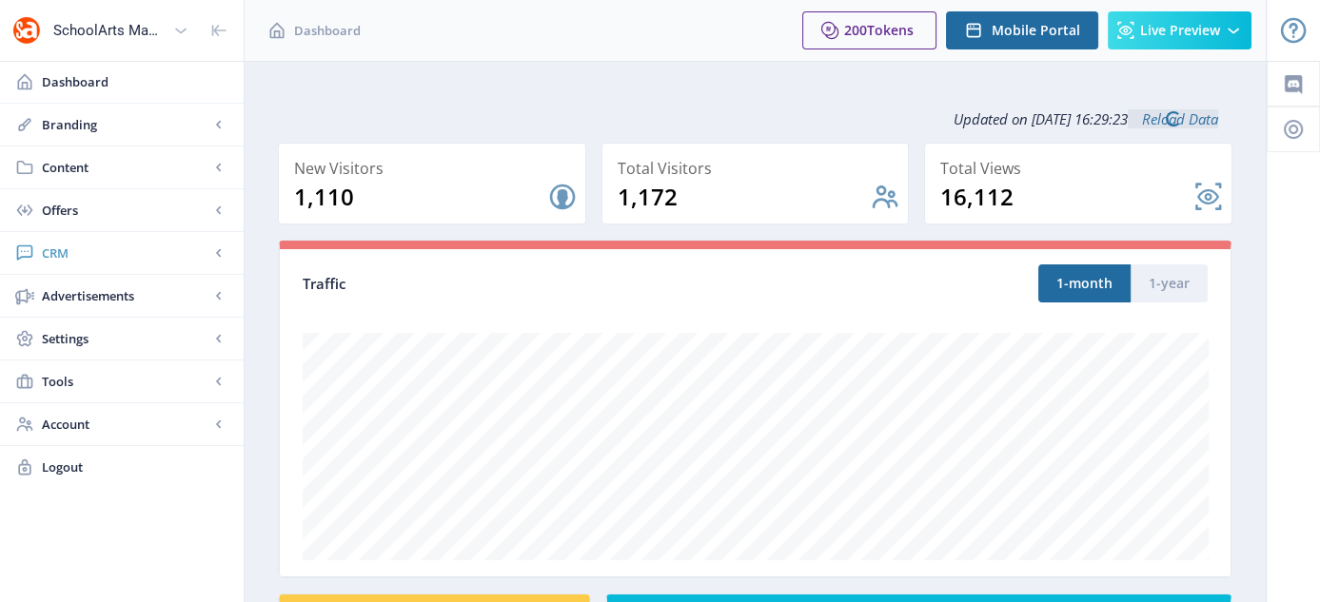
click at [59, 252] on span "CRM" at bounding box center [125, 253] width 167 height 19
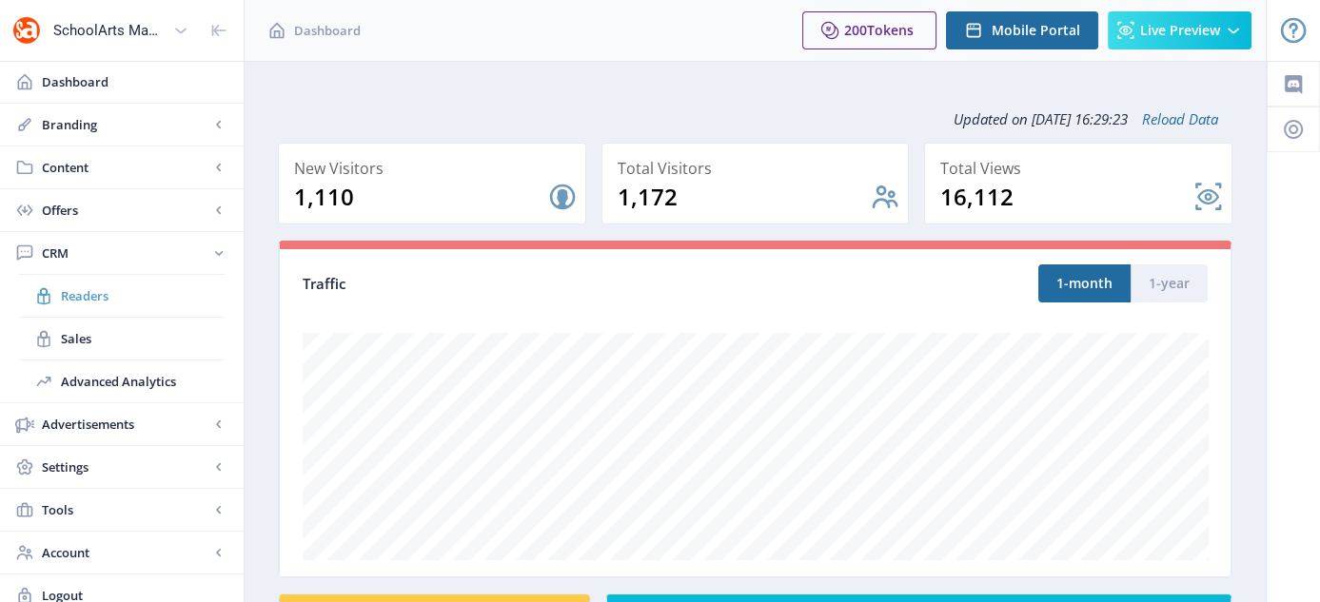
click at [104, 297] on span "Readers" at bounding box center [143, 295] width 164 height 19
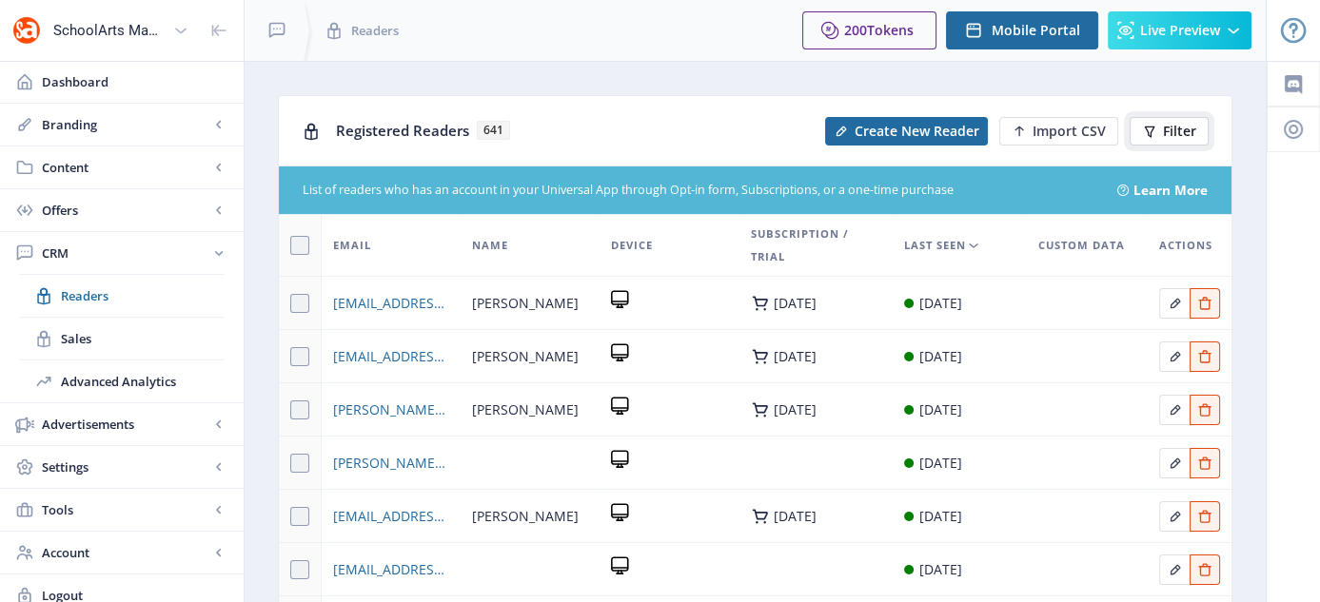
click at [1182, 128] on span "Filter" at bounding box center [1179, 131] width 33 height 15
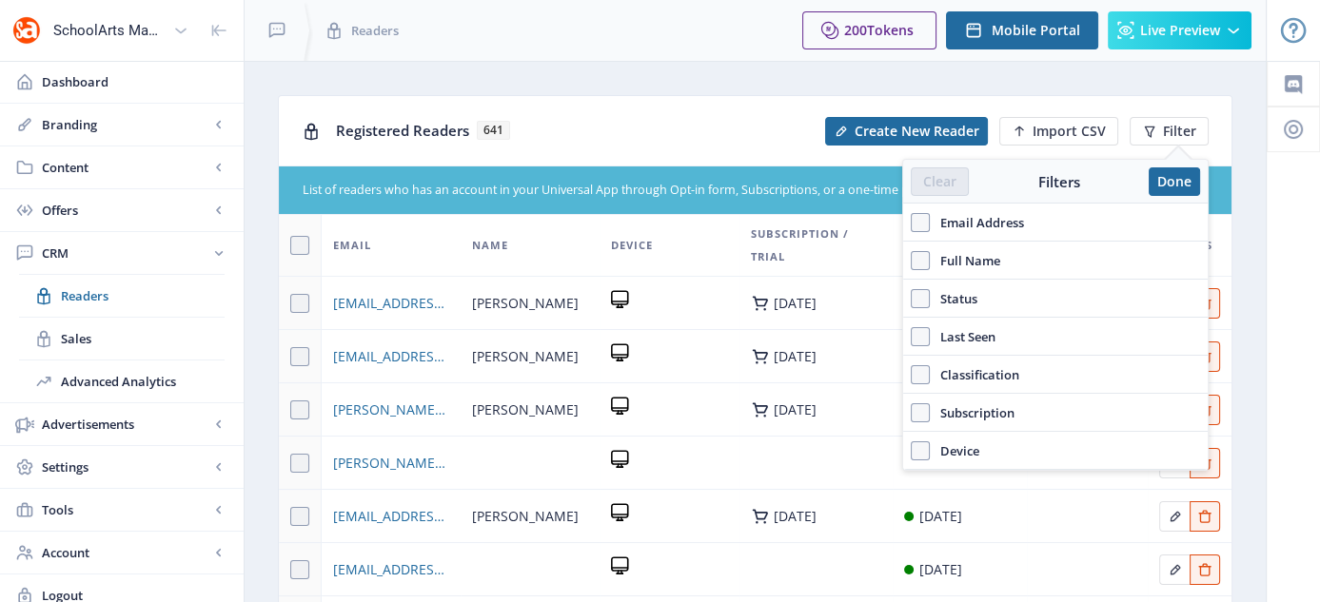
click at [911, 219] on span at bounding box center [920, 222] width 19 height 19
click at [911, 222] on input "Email Address" at bounding box center [911, 222] width 1 height 1
checkbox input "true"
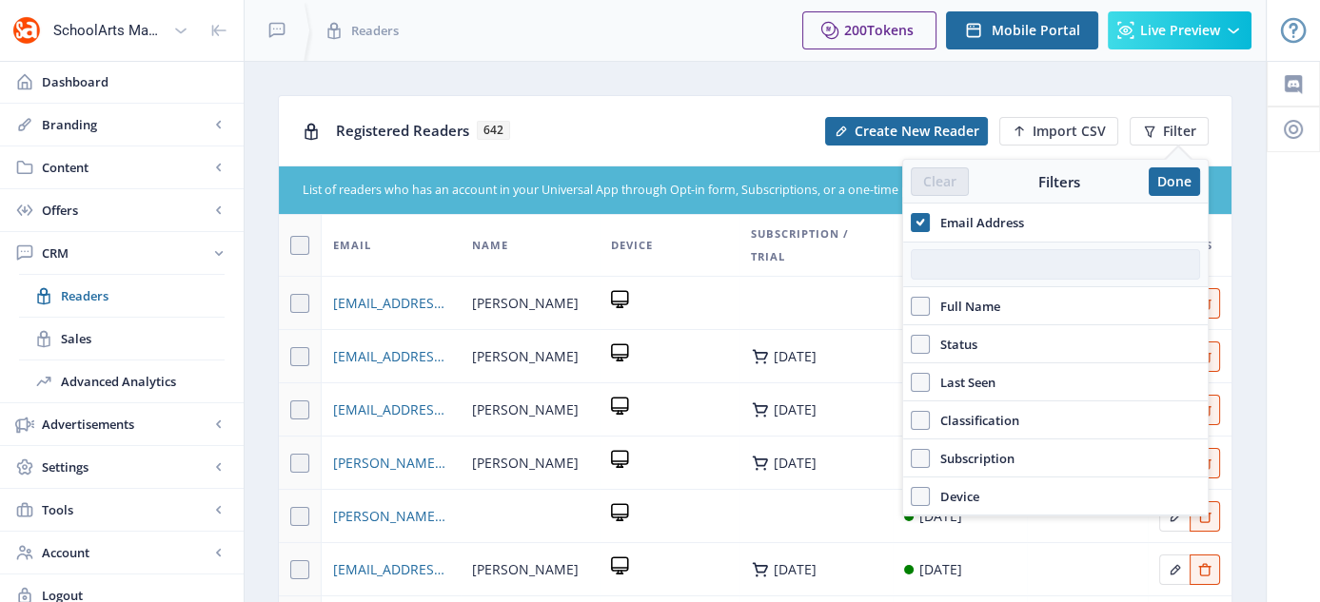
click at [933, 266] on input "text" at bounding box center [1055, 264] width 289 height 30
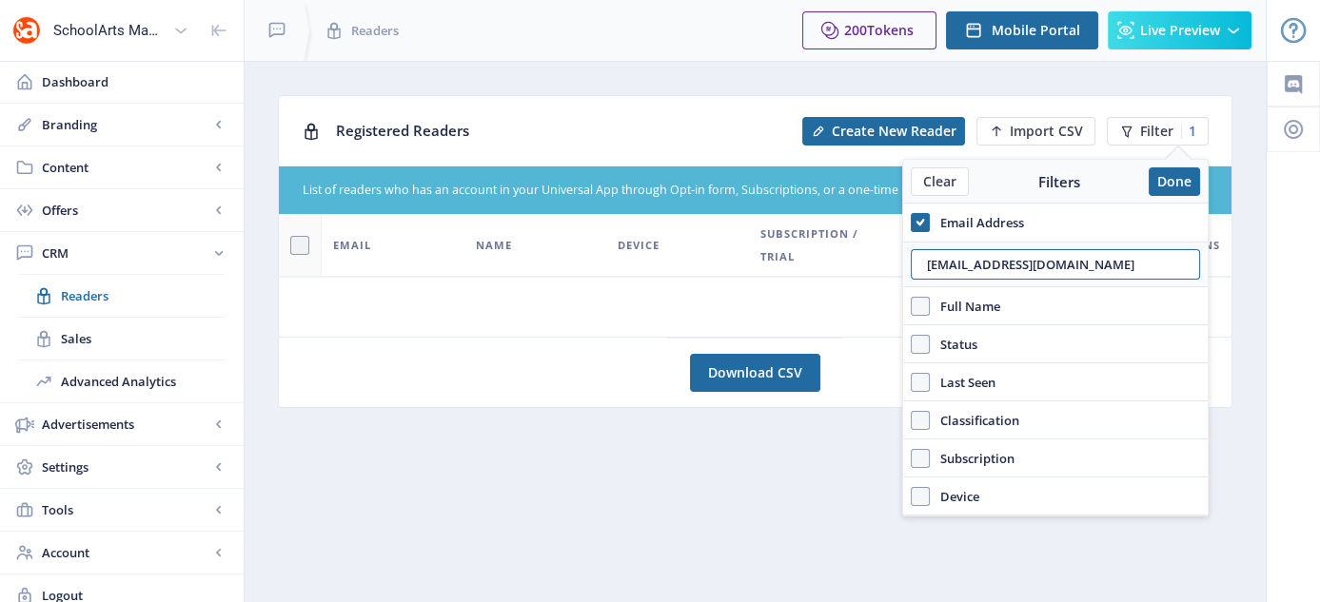
type input "achernyak@cjds.org"
click at [1174, 186] on button "Done" at bounding box center [1174, 181] width 51 height 29
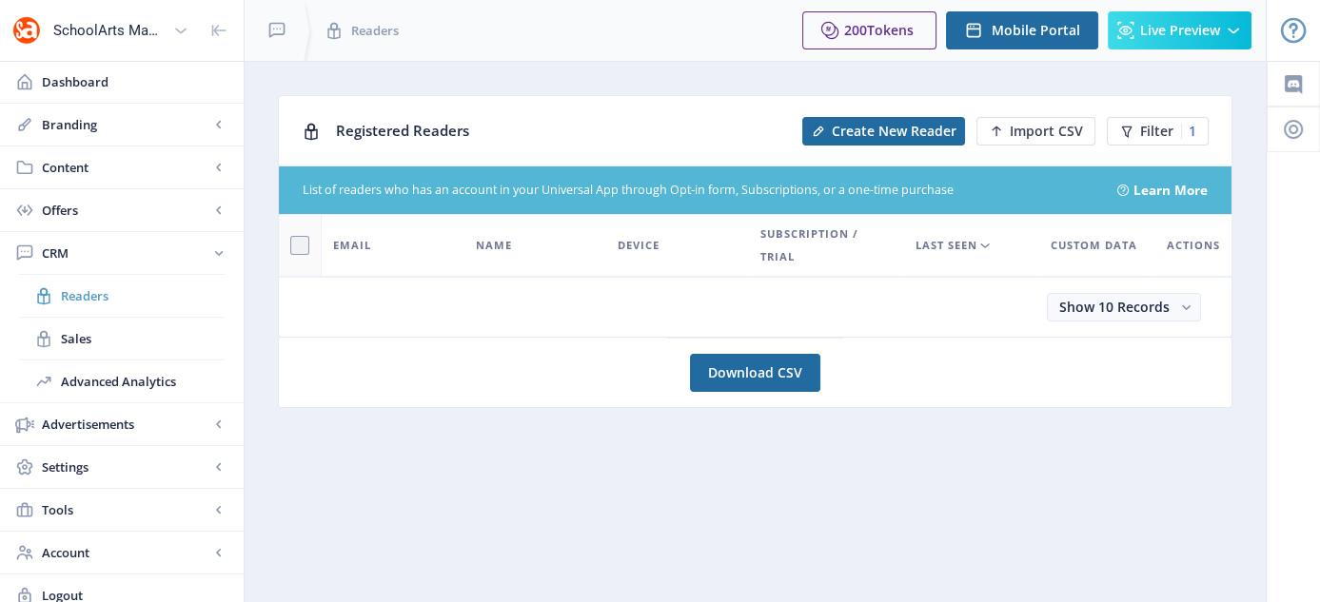
click at [90, 300] on span "Readers" at bounding box center [143, 295] width 164 height 19
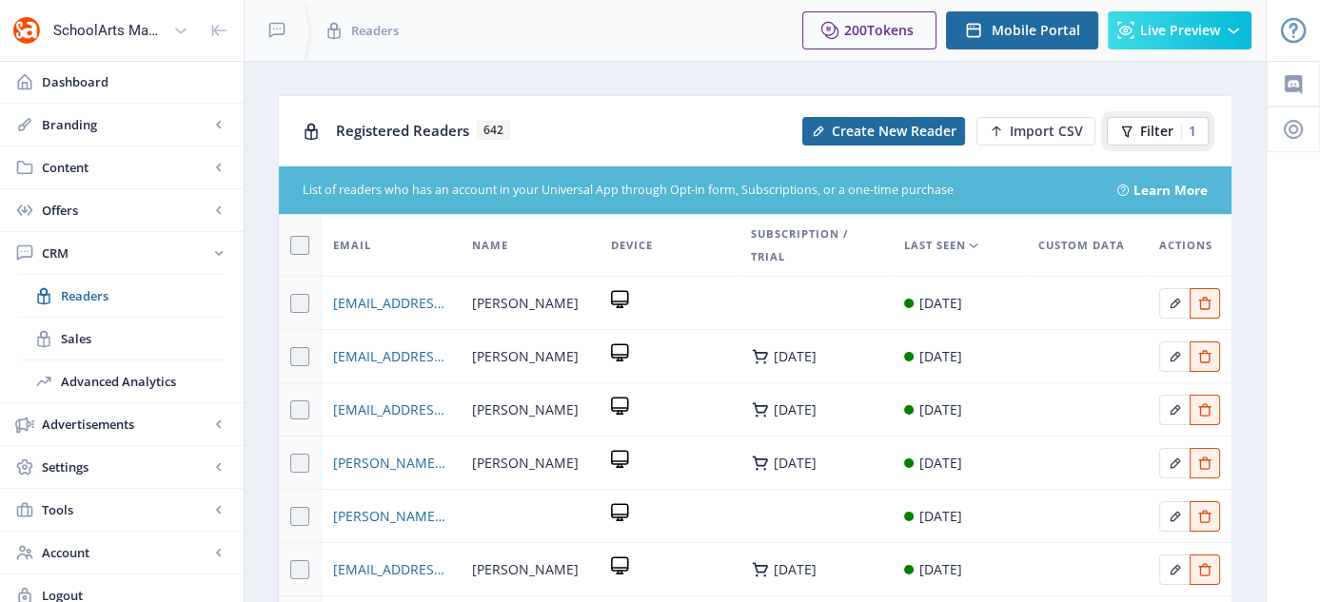
click at [1150, 131] on span "Filter" at bounding box center [1156, 131] width 33 height 15
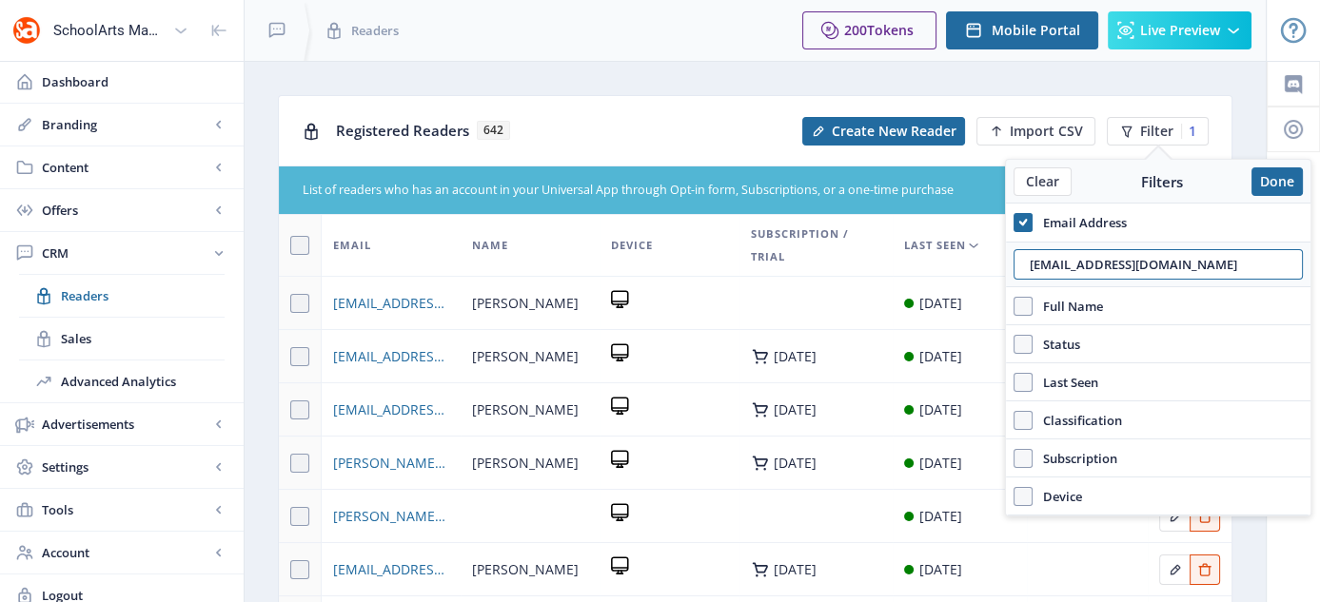
drag, startPoint x: 1166, startPoint y: 267, endPoint x: 1007, endPoint y: 280, distance: 159.4
click at [1007, 280] on div "achernyak@cjds.org" at bounding box center [1158, 265] width 305 height 46
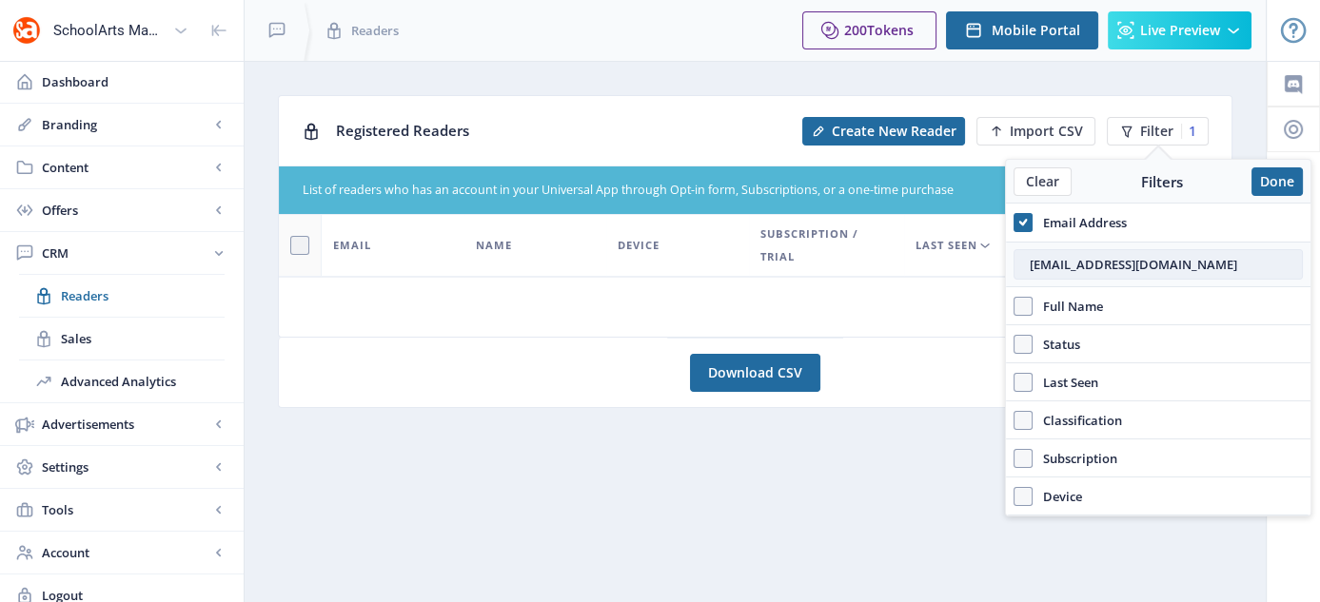
type input "EKENGTER@GMAIL.COM"
drag, startPoint x: 1240, startPoint y: 257, endPoint x: 1013, endPoint y: 315, distance: 234.7
click at [1013, 315] on div "Email Address EKENGTER@GMAIL.COM Full Name Status Account Active Last Seen Choo…" at bounding box center [1158, 360] width 305 height 312
type input "[EMAIL_ADDRESS][DOMAIN_NAME]"
click at [1275, 181] on button "Done" at bounding box center [1276, 181] width 51 height 29
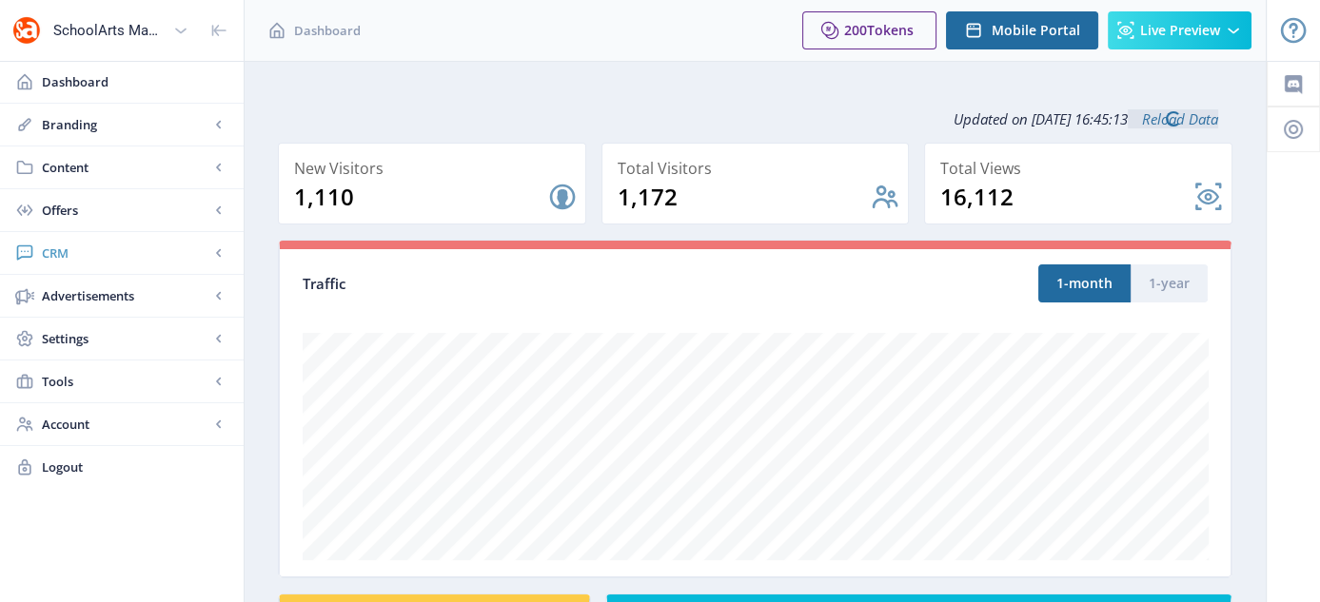
click at [51, 251] on span "CRM" at bounding box center [125, 253] width 167 height 19
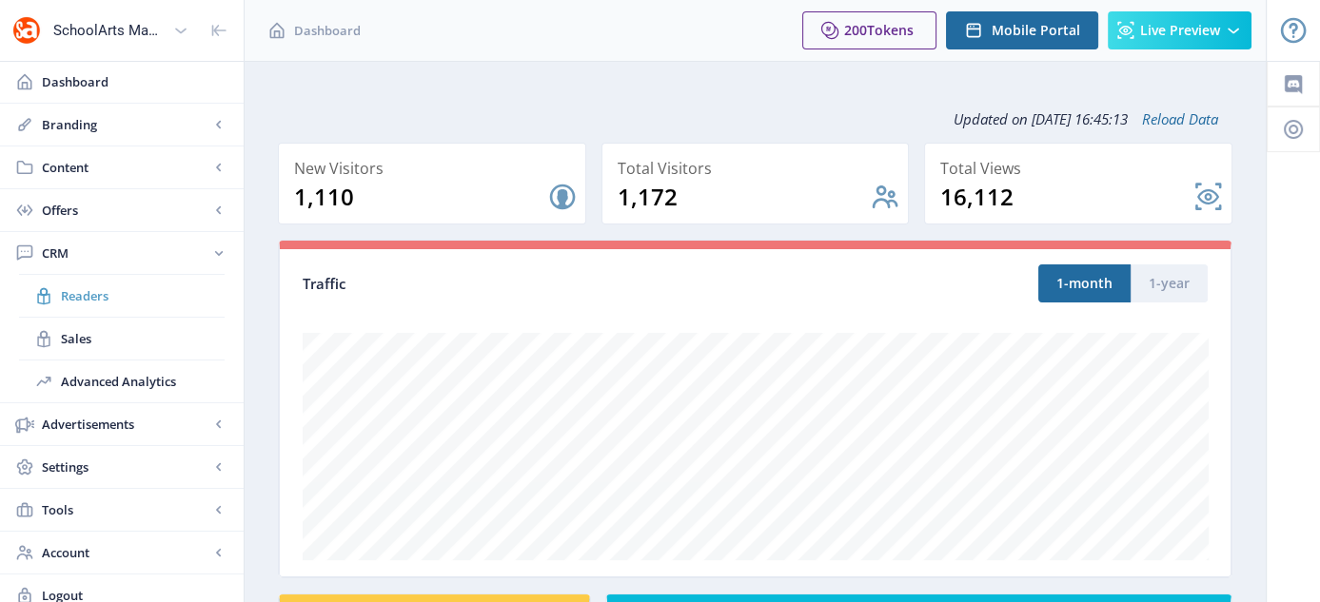
click at [86, 283] on link "Readers" at bounding box center [122, 296] width 206 height 42
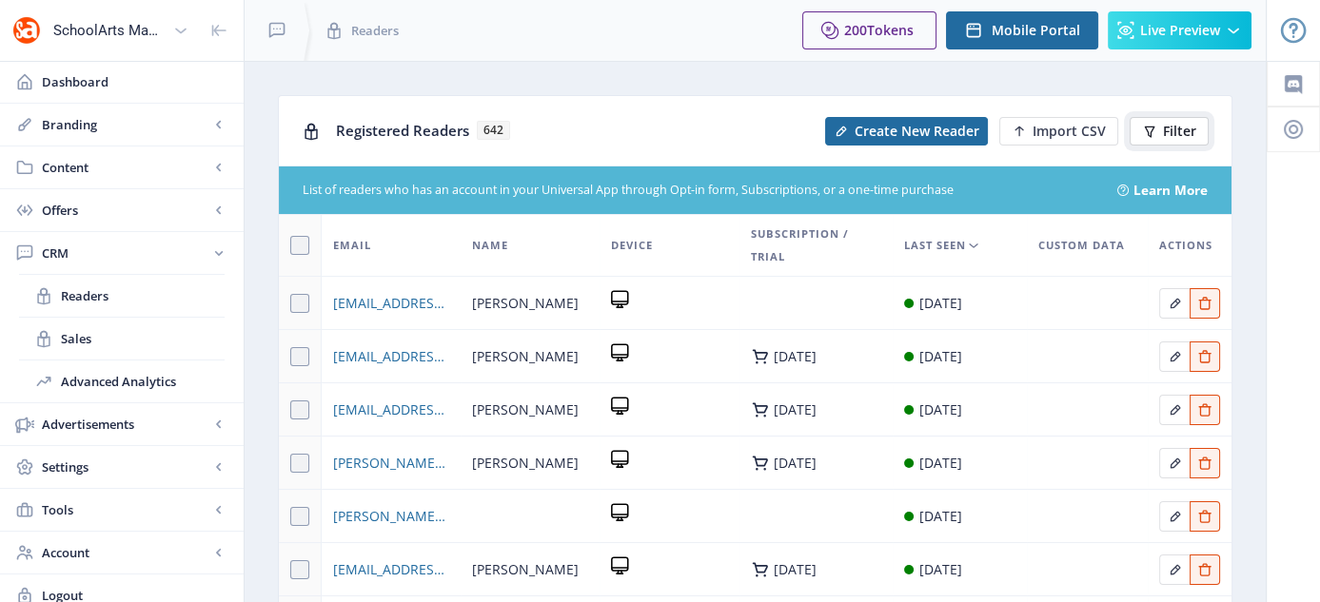
click at [1175, 134] on span "Filter" at bounding box center [1179, 131] width 33 height 15
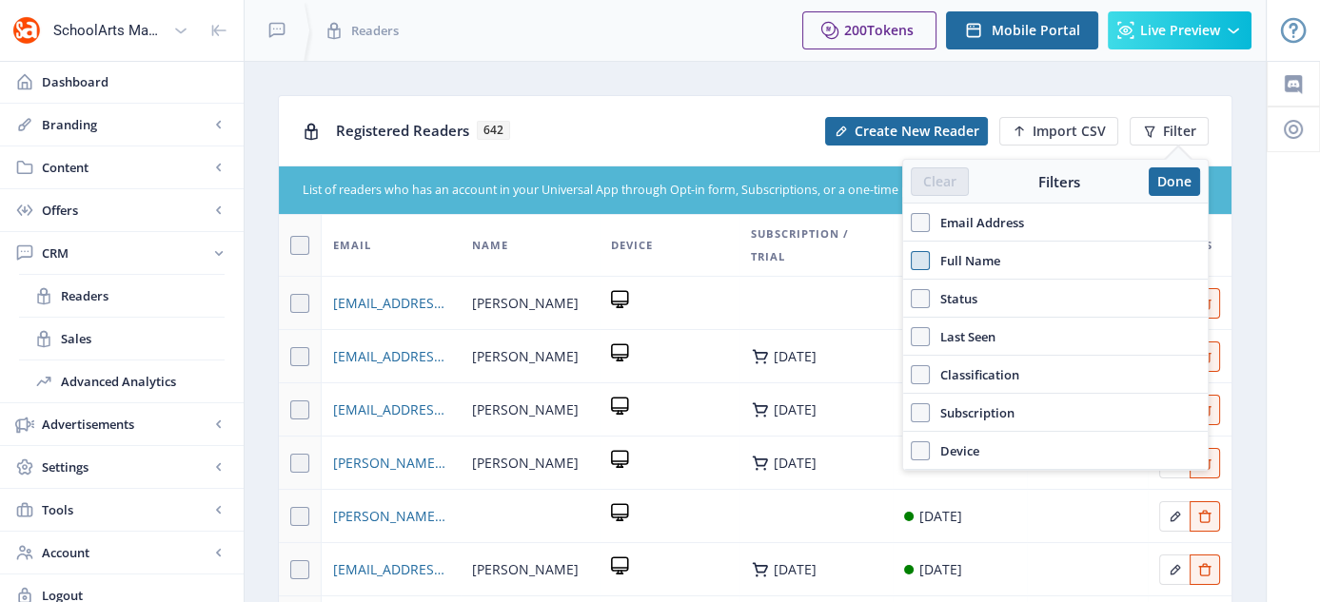
click at [928, 261] on span at bounding box center [920, 260] width 19 height 19
click at [912, 261] on input "Full Name" at bounding box center [911, 260] width 1 height 1
checkbox input "true"
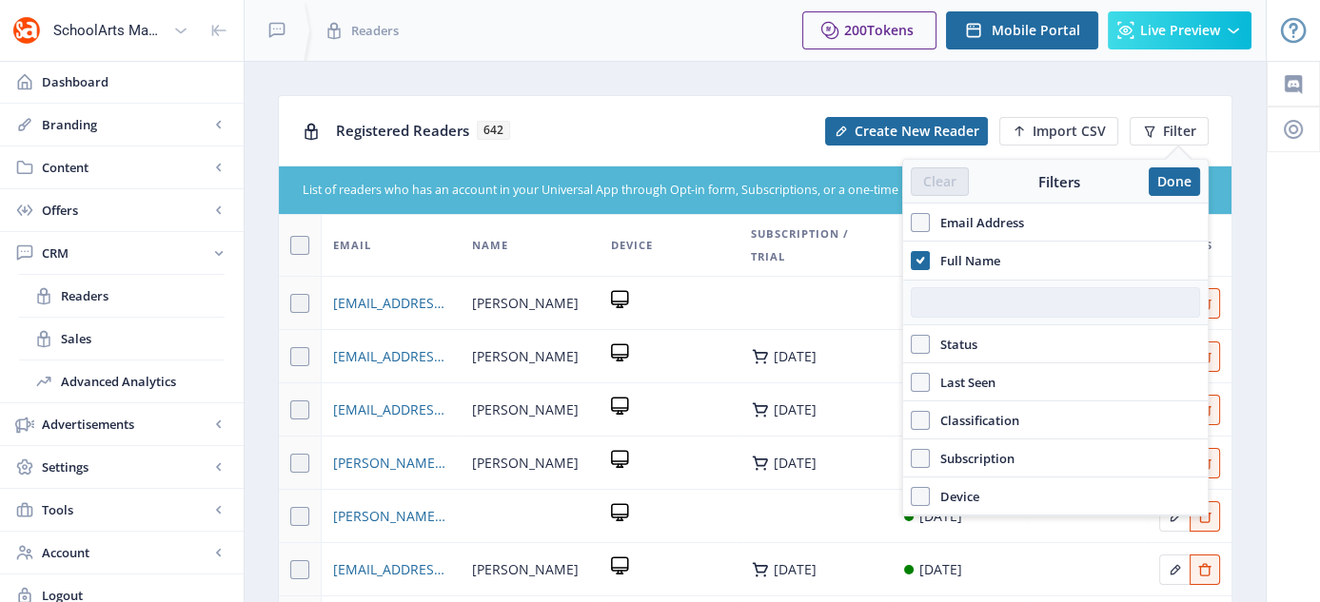
click at [932, 293] on input "text" at bounding box center [1055, 302] width 289 height 30
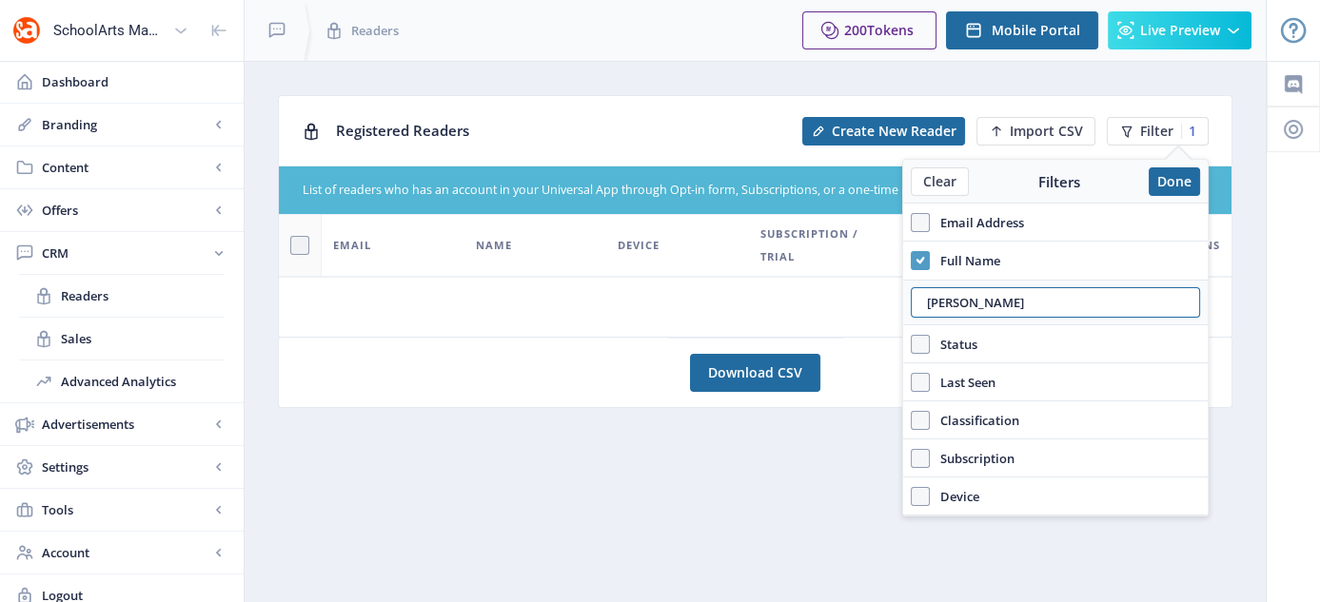
type input "[PERSON_NAME]"
click at [917, 255] on icon at bounding box center [920, 260] width 9 height 19
click at [912, 260] on input "Full Name" at bounding box center [911, 260] width 1 height 1
checkbox input "false"
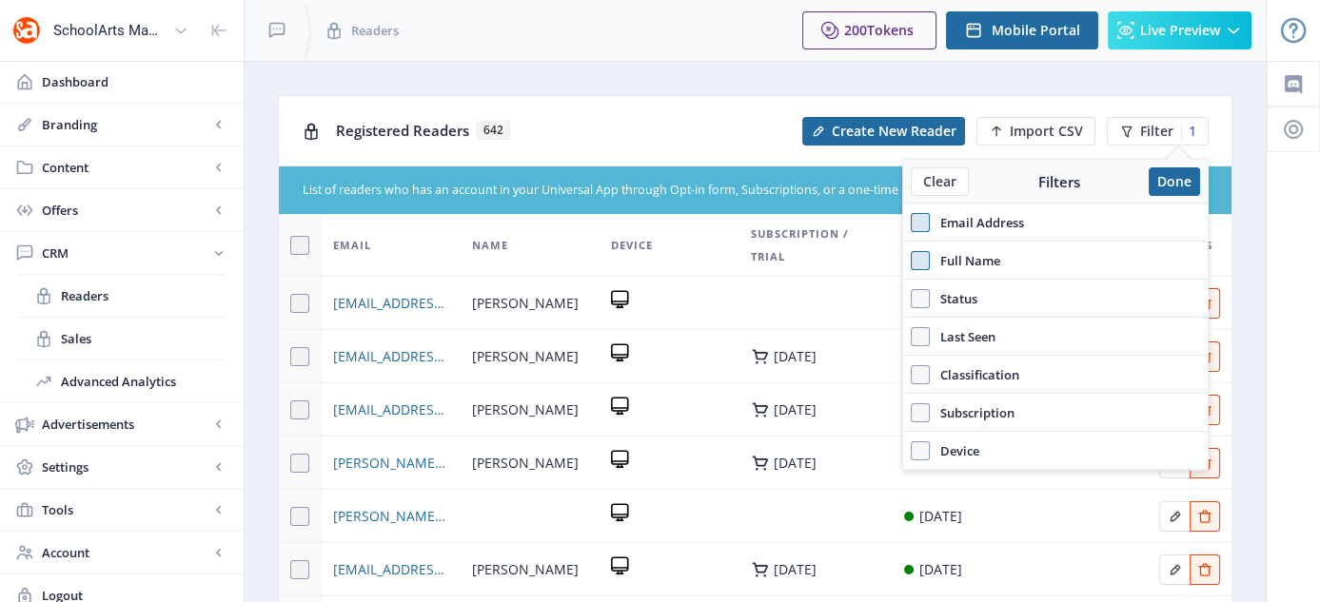
click at [917, 221] on span at bounding box center [920, 222] width 19 height 19
click at [912, 222] on input "Email Address" at bounding box center [911, 222] width 1 height 1
checkbox input "true"
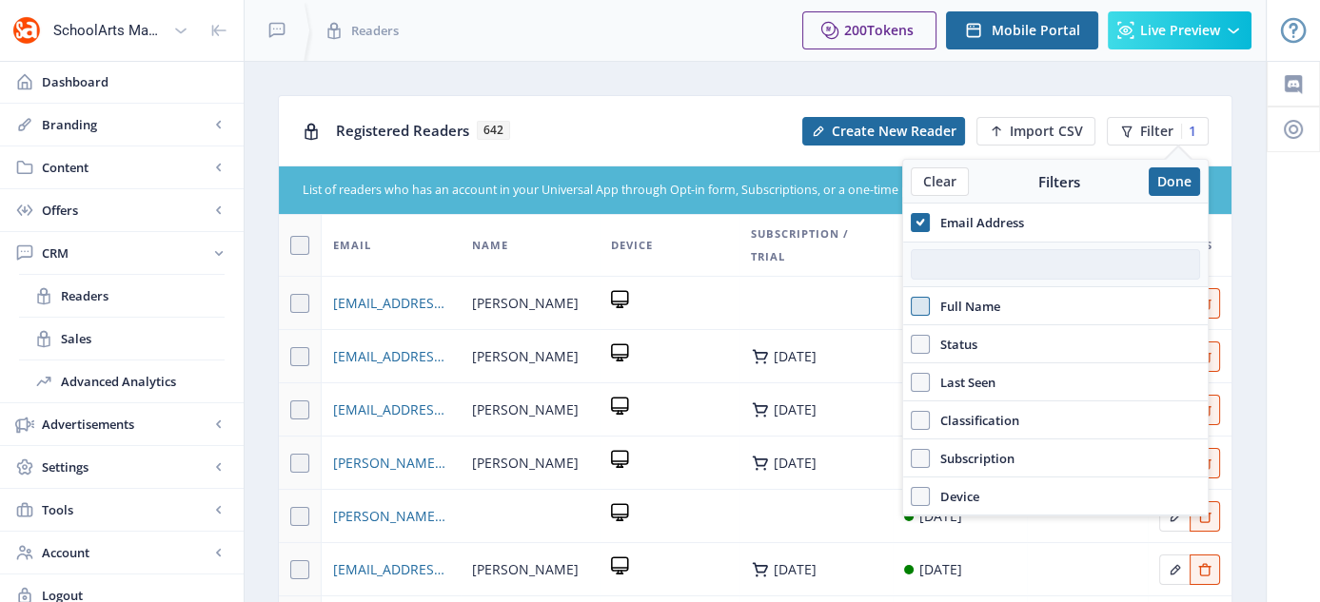
click at [960, 262] on input "text" at bounding box center [1055, 264] width 289 height 30
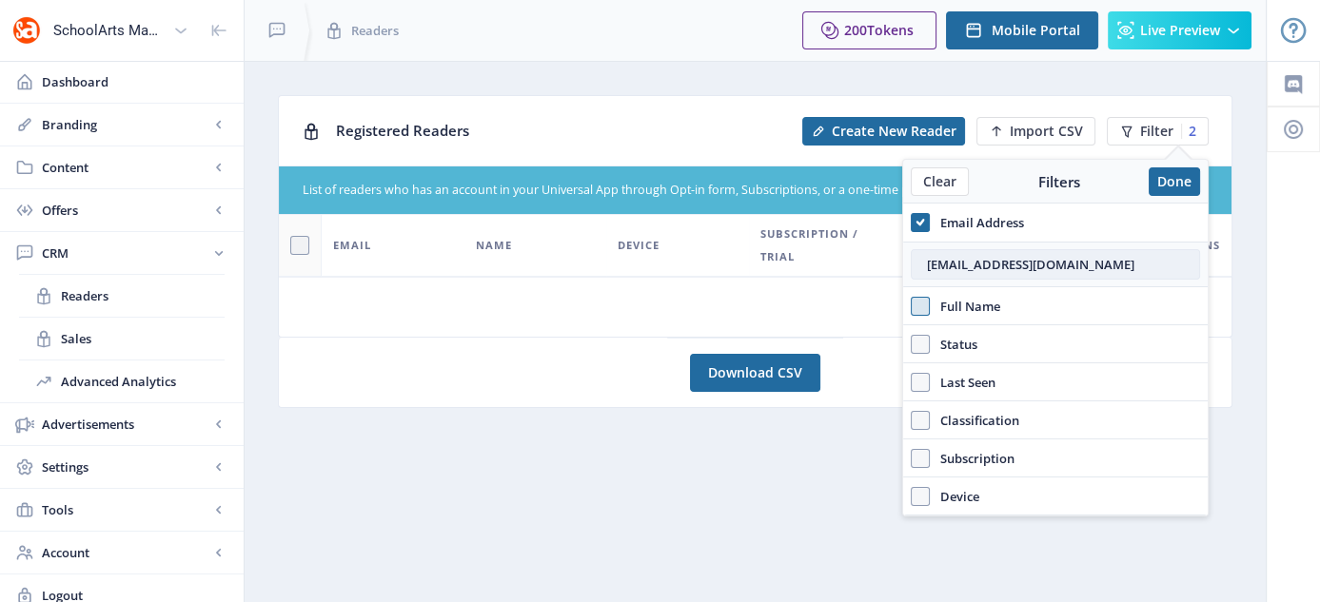
type input "[EMAIL_ADDRESS][DOMAIN_NAME]"
click at [1181, 183] on button "Done" at bounding box center [1174, 181] width 51 height 29
